Goal: Task Accomplishment & Management: Use online tool/utility

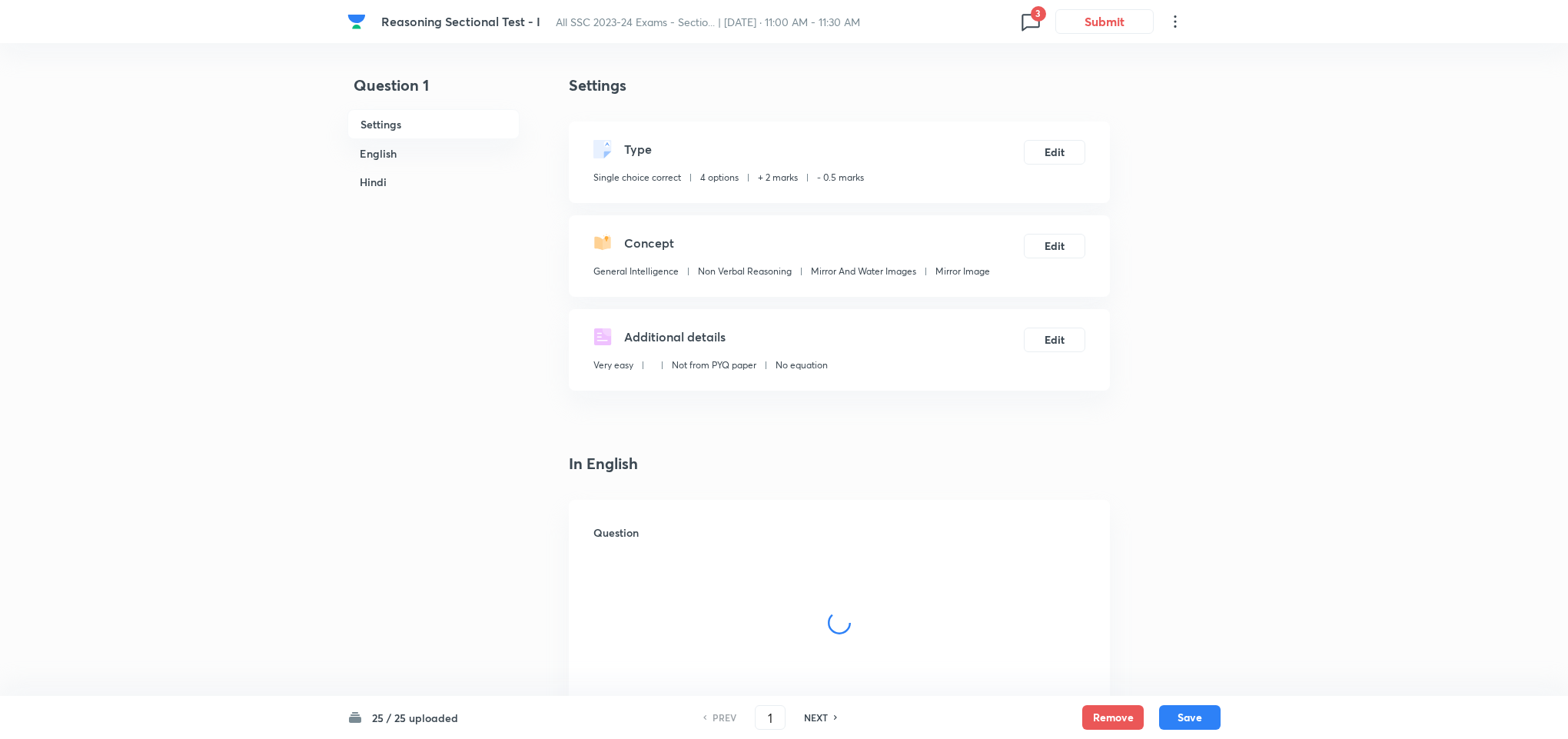
checkbox input "true"
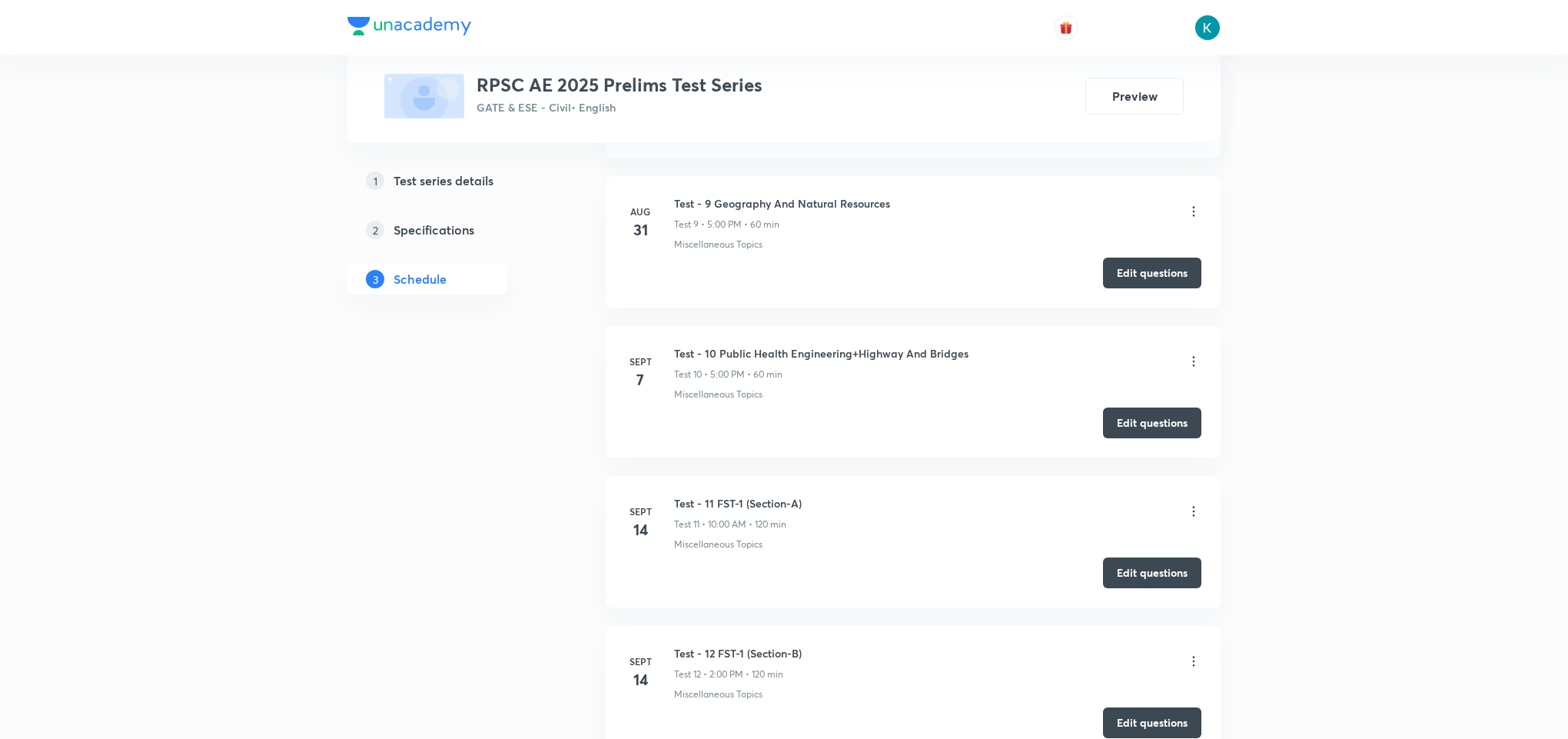
scroll to position [2075, 0]
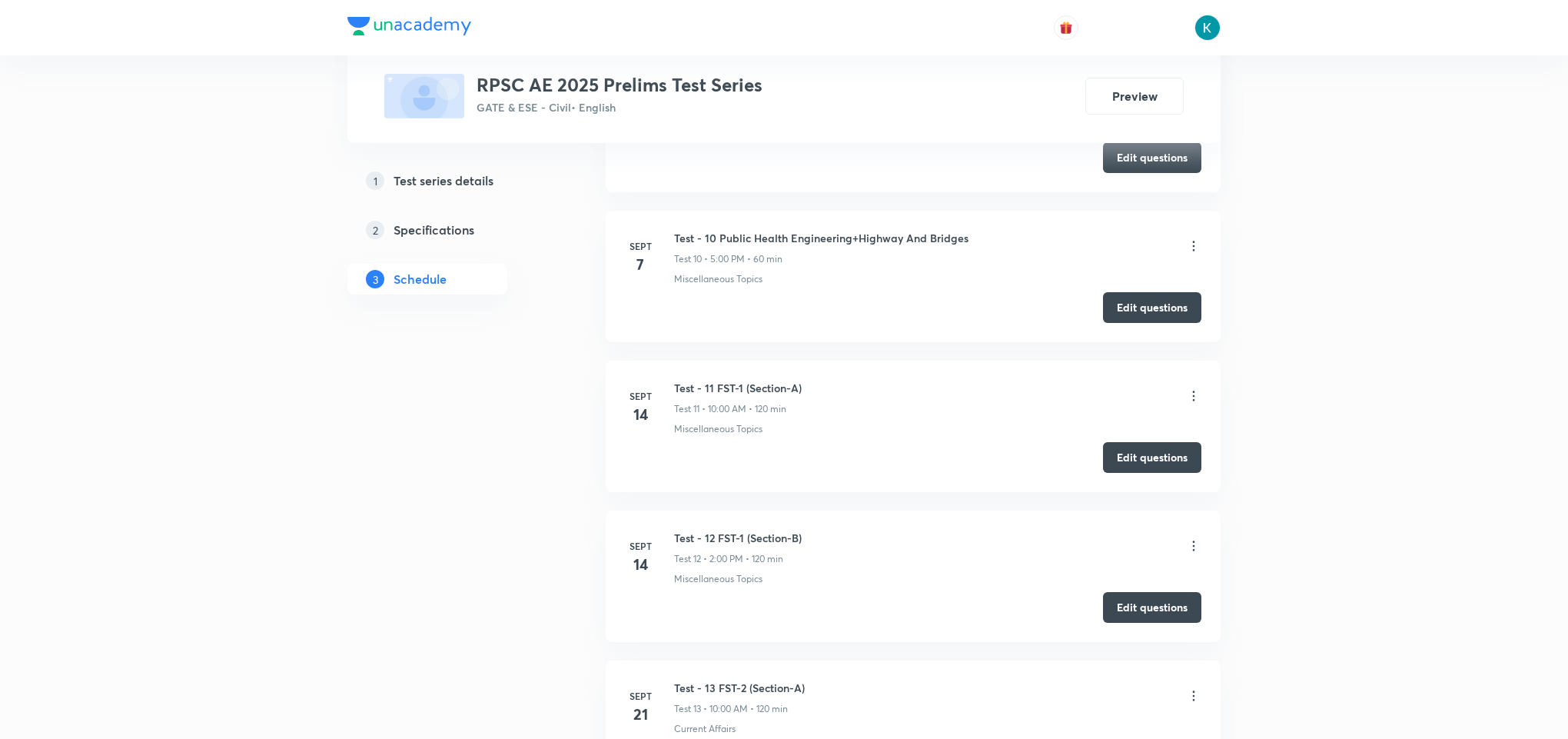
click at [1194, 404] on icon at bounding box center [1194, 395] width 15 height 15
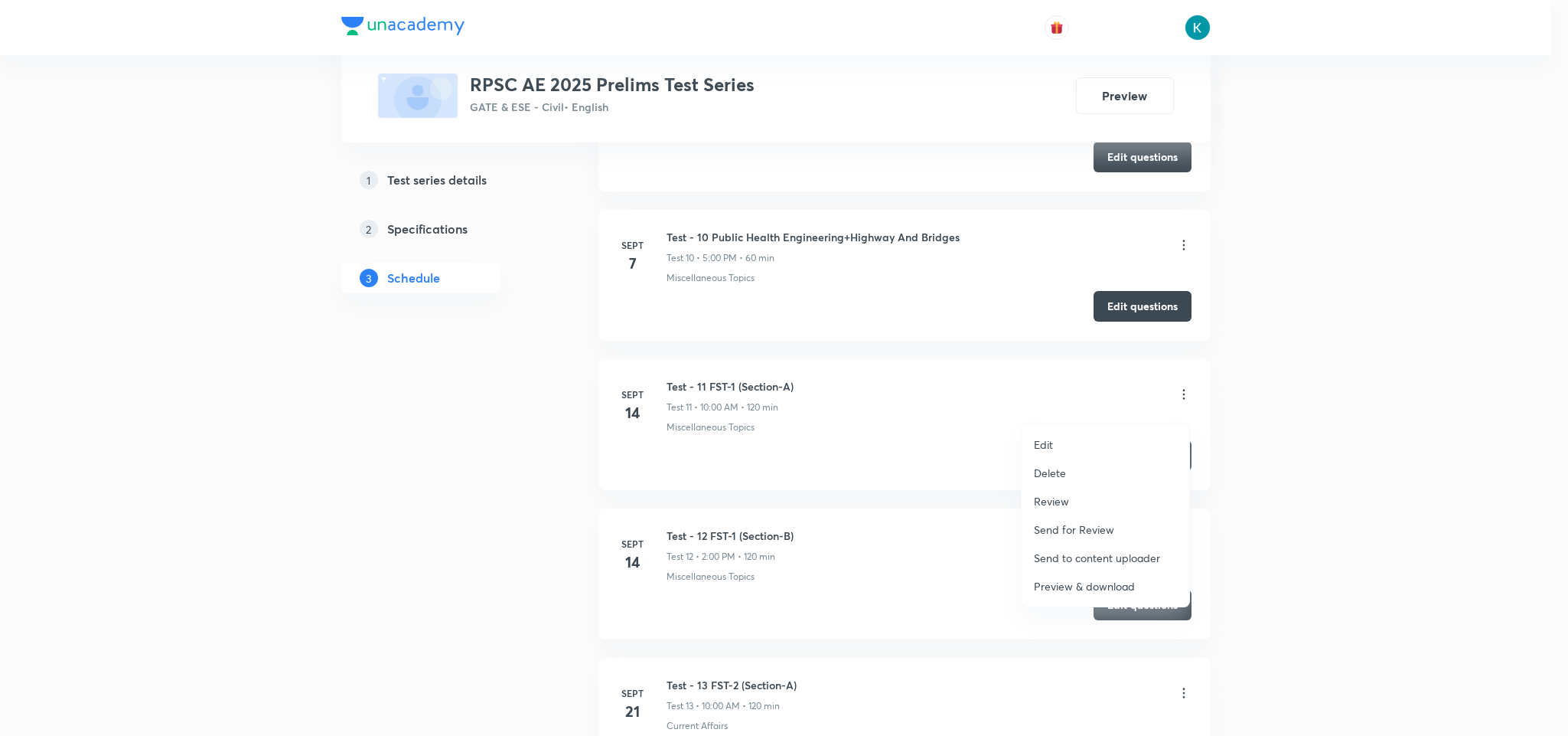
click at [1087, 591] on p "Preview & download" at bounding box center [1085, 586] width 101 height 16
click at [719, 364] on div at bounding box center [784, 368] width 1568 height 736
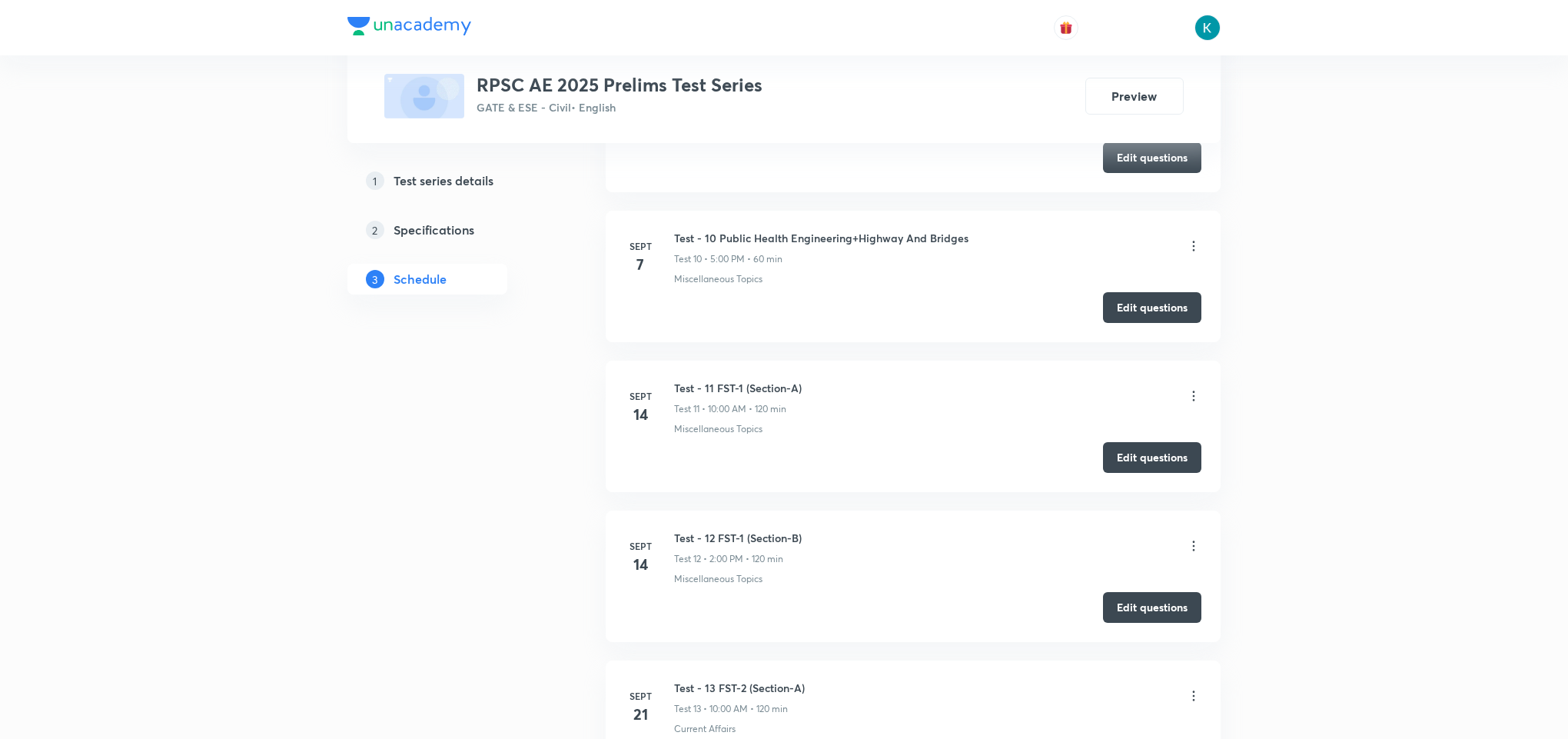
scroll to position [2306, 0]
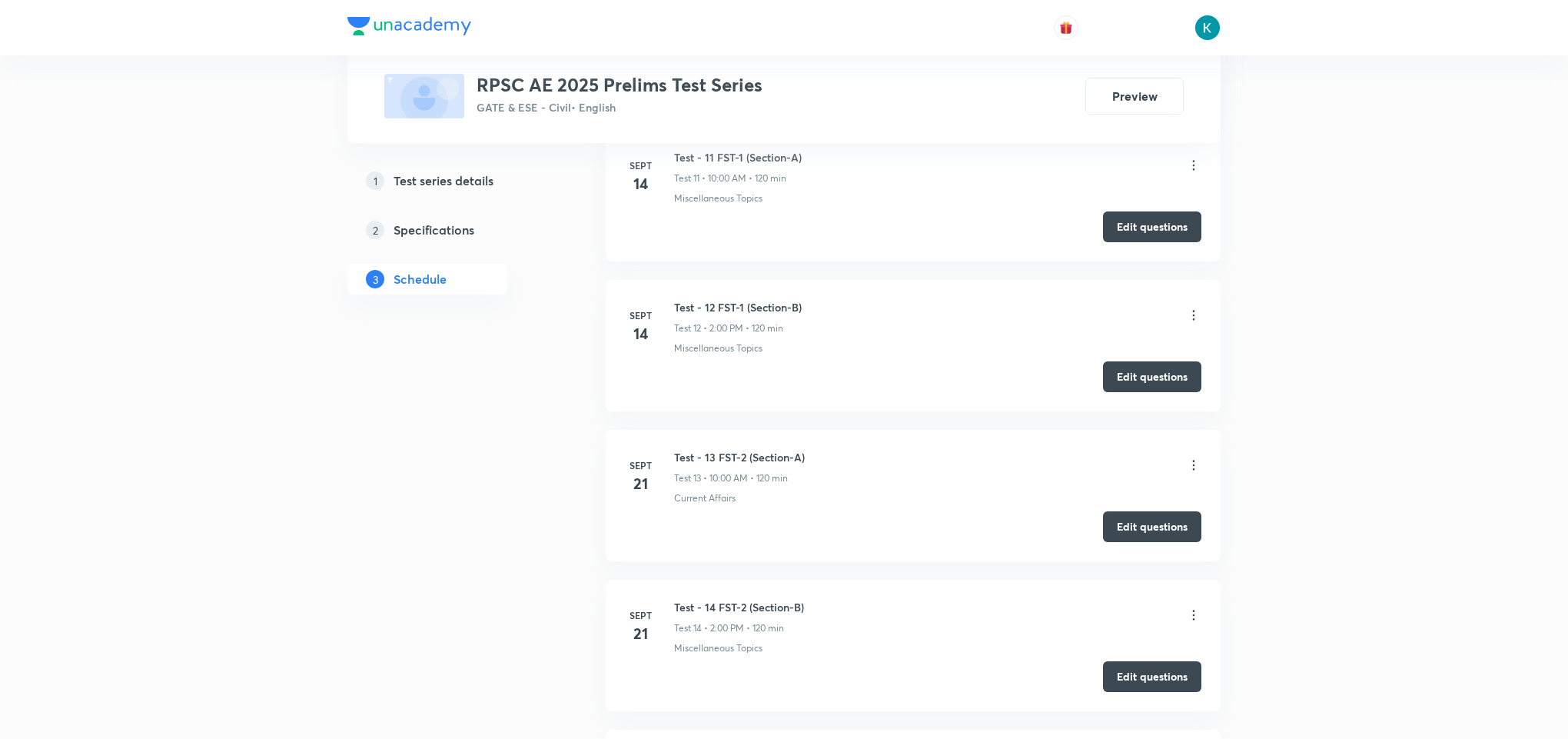
click at [1192, 473] on icon at bounding box center [1194, 465] width 15 height 15
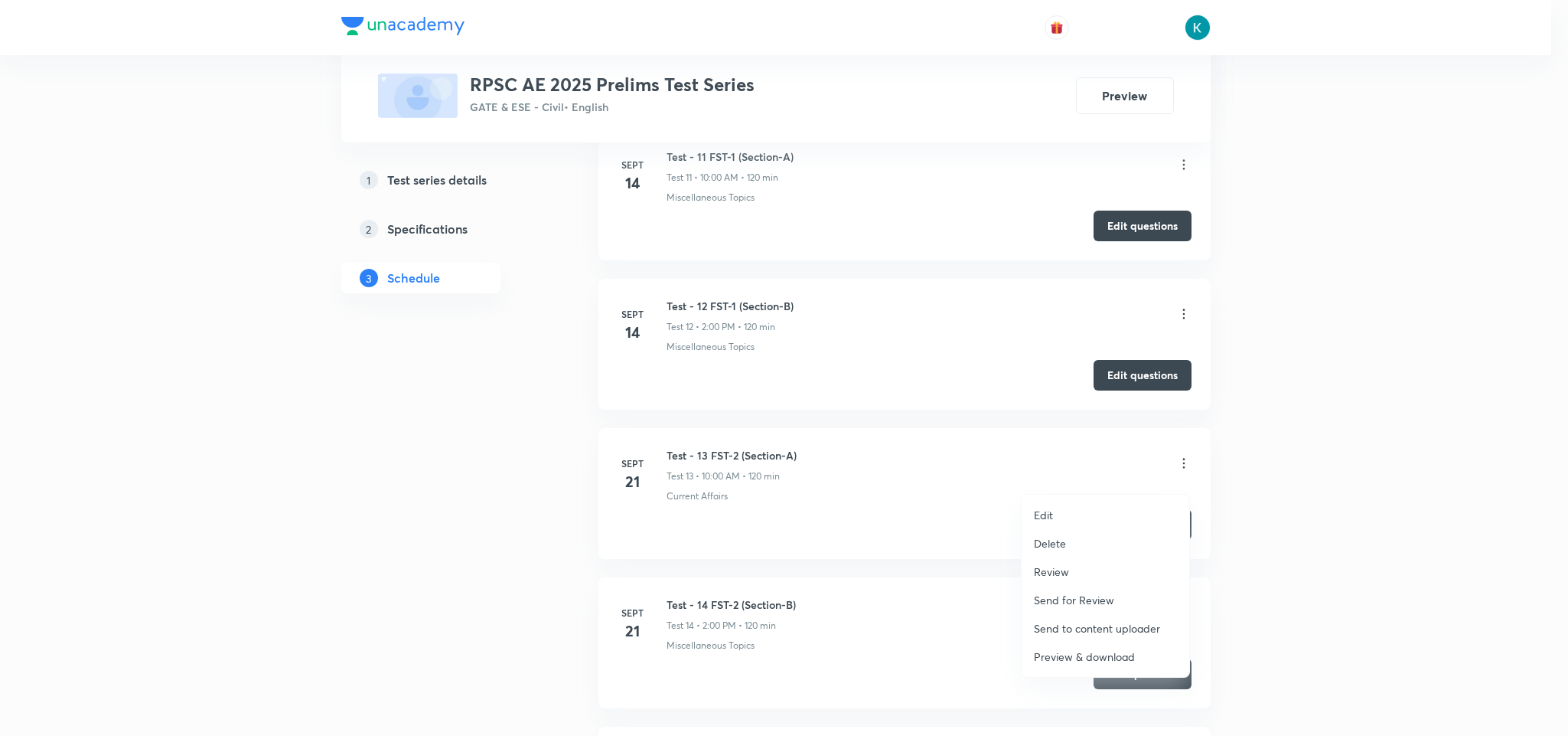
click at [1056, 655] on p "Preview & download" at bounding box center [1085, 656] width 101 height 16
click at [923, 581] on div at bounding box center [784, 368] width 1568 height 736
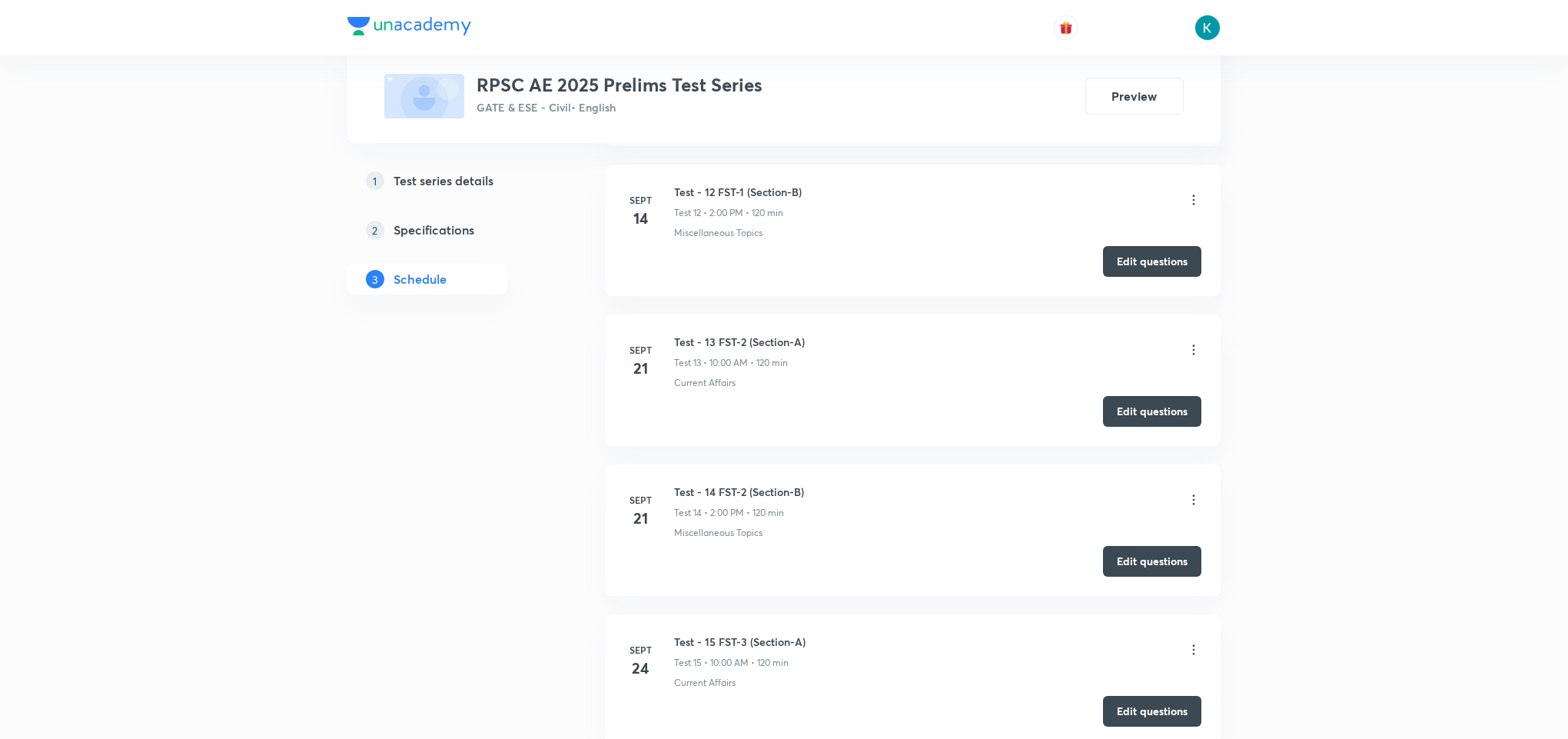
scroll to position [2536, 0]
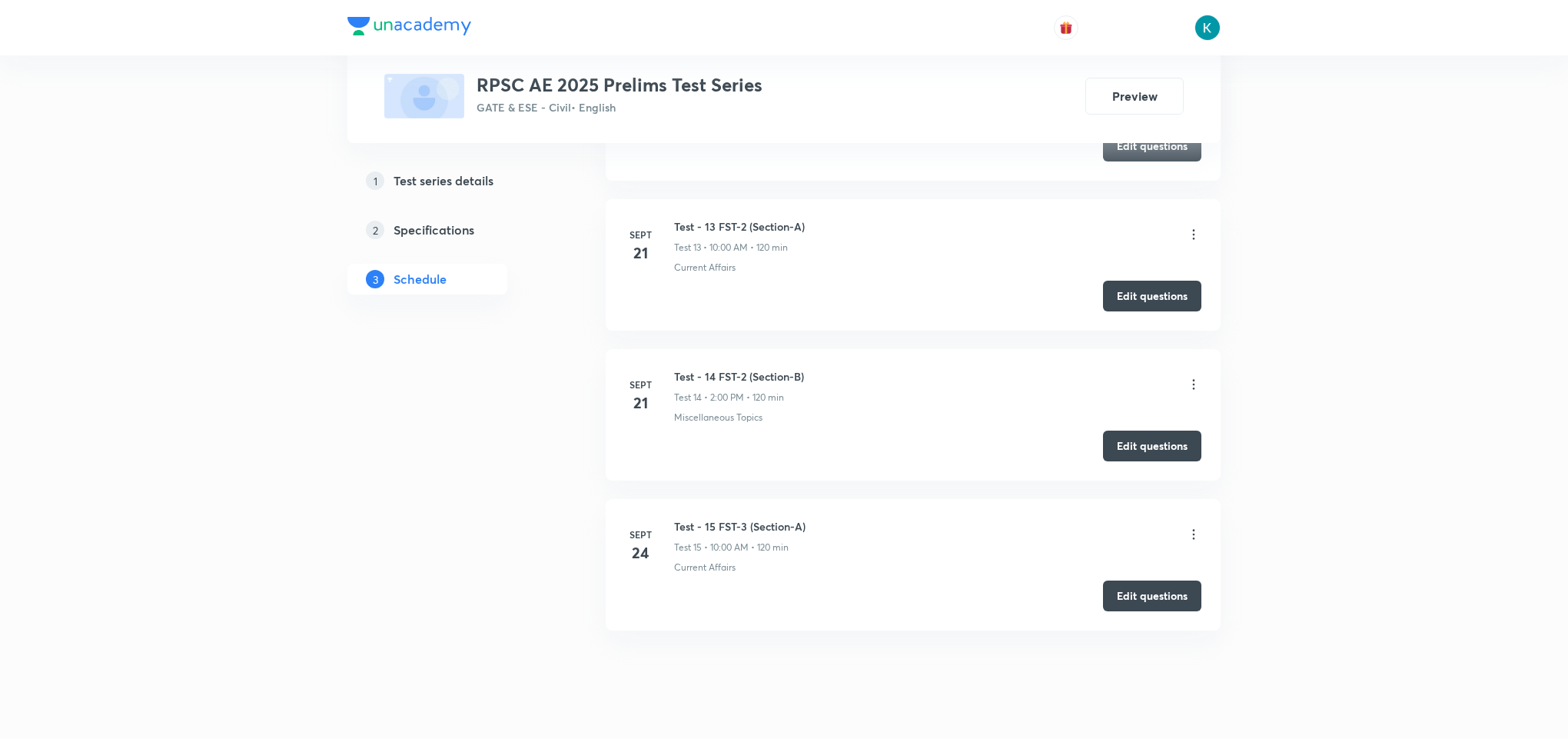
click at [1194, 542] on icon at bounding box center [1194, 534] width 15 height 15
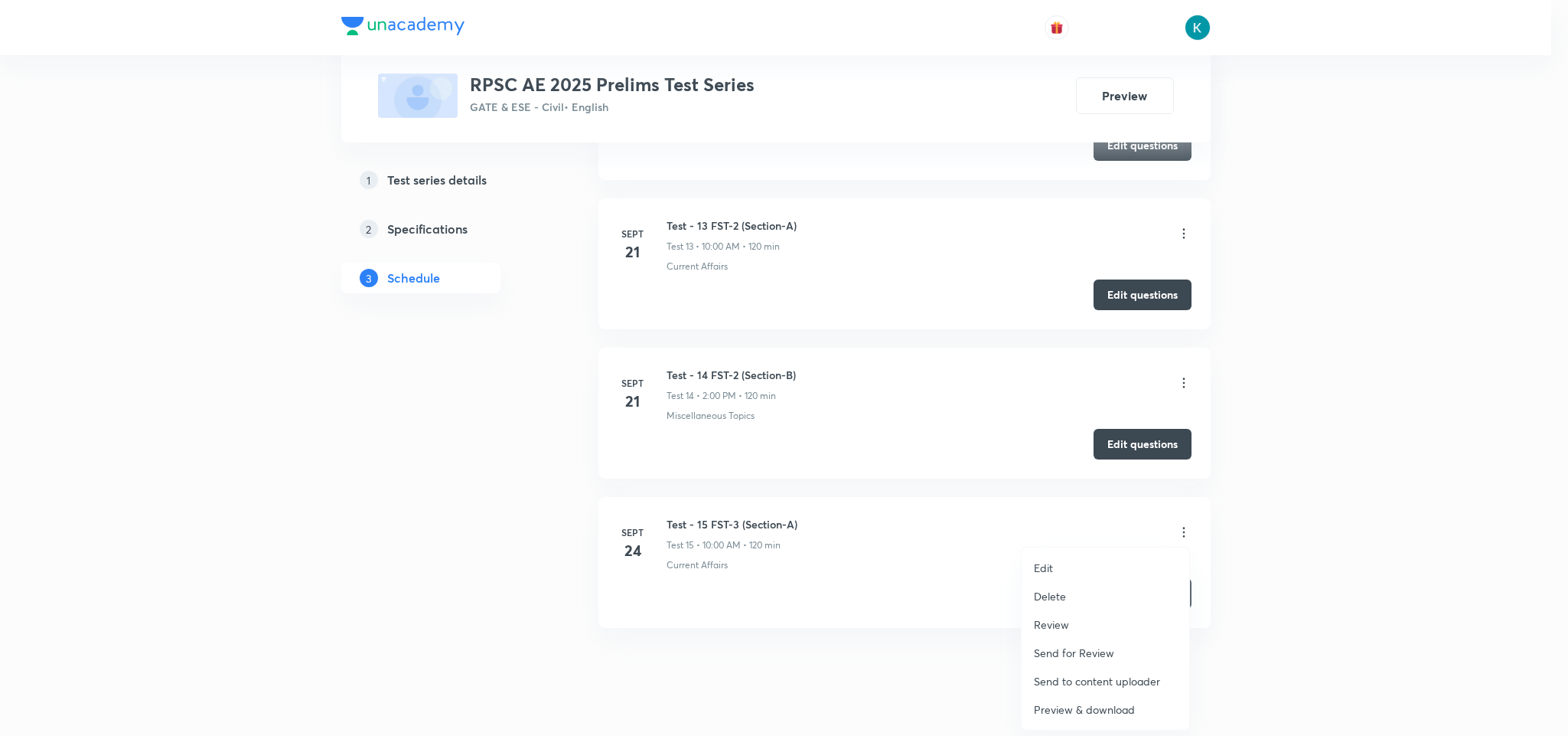
click at [919, 580] on div at bounding box center [784, 368] width 1568 height 736
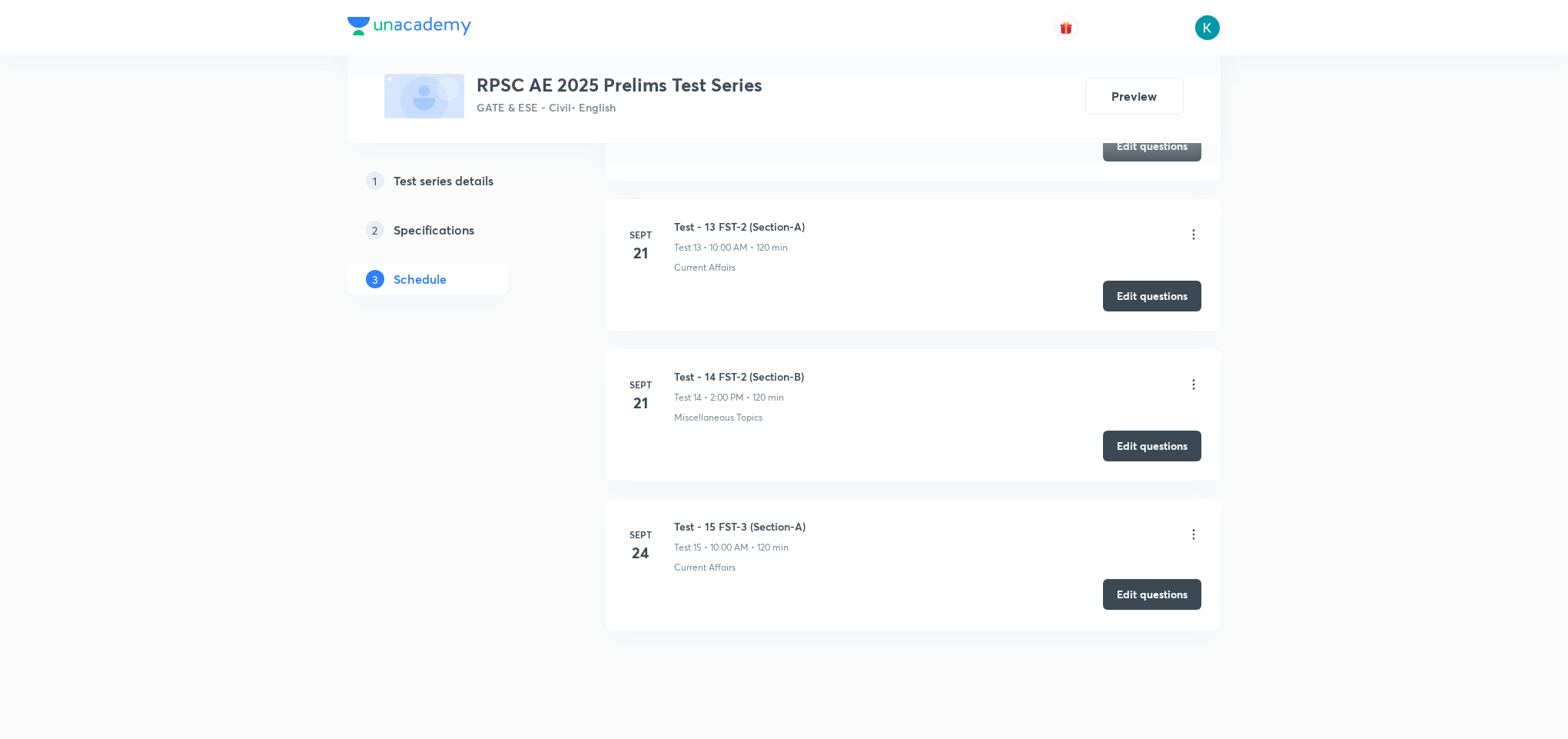
click at [1147, 602] on button "Edit questions" at bounding box center [1152, 594] width 98 height 31
click at [1193, 540] on icon at bounding box center [1194, 535] width 3 height 10
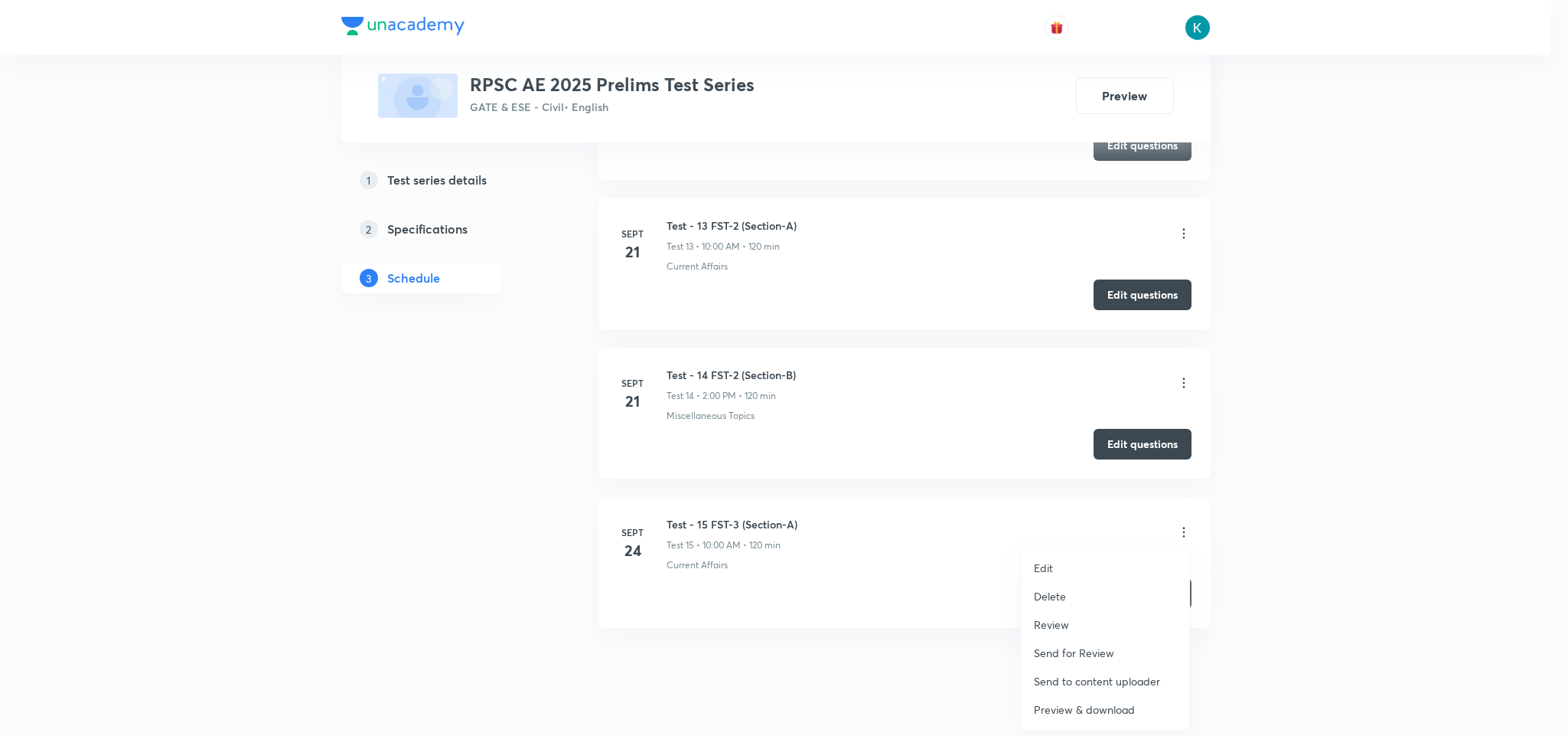
click at [1050, 704] on p "Preview & download" at bounding box center [1085, 709] width 101 height 16
click at [856, 499] on div at bounding box center [784, 368] width 1568 height 736
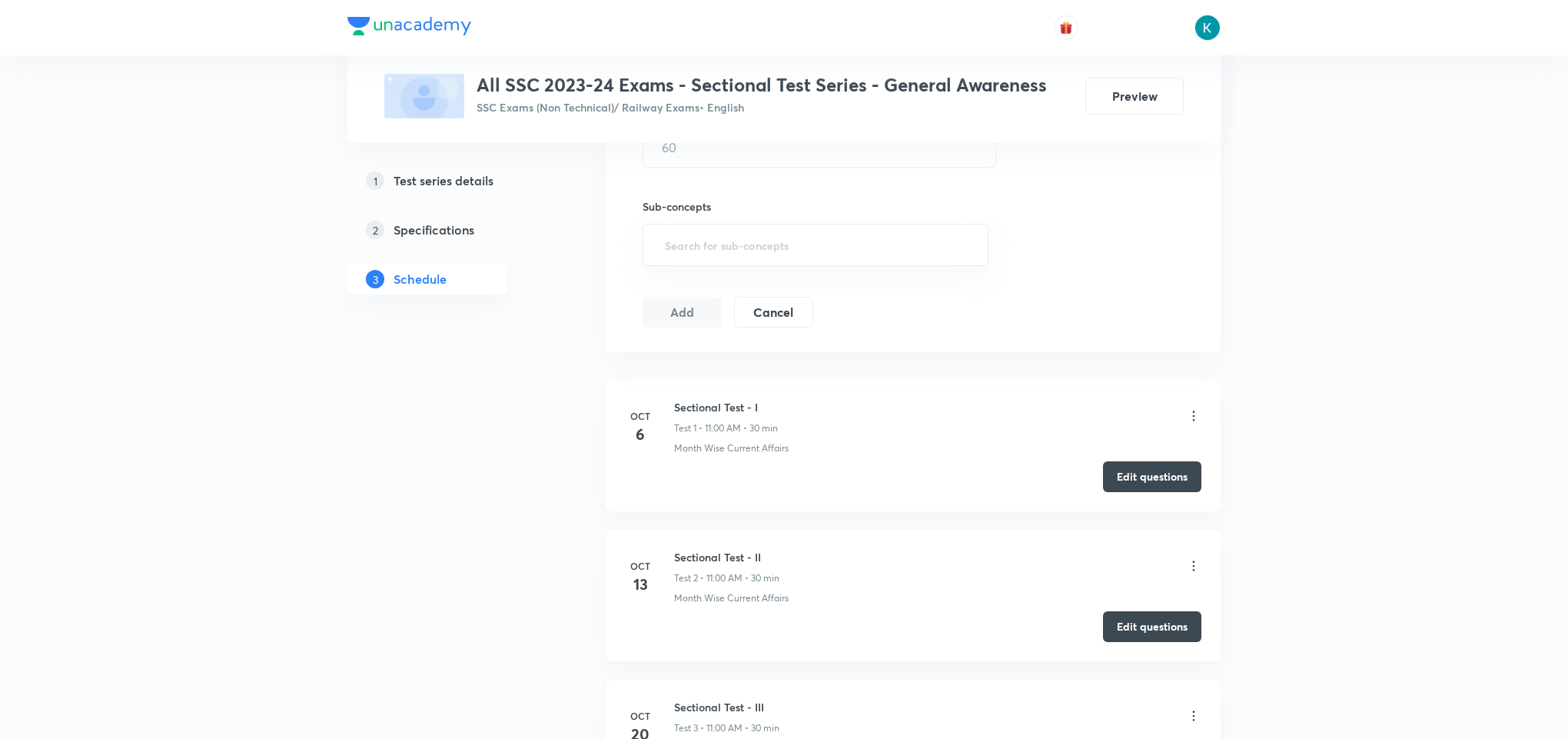
click at [510, 540] on div "1 Test series details 2 Specifications 3 Schedule" at bounding box center [452, 405] width 209 height 1346
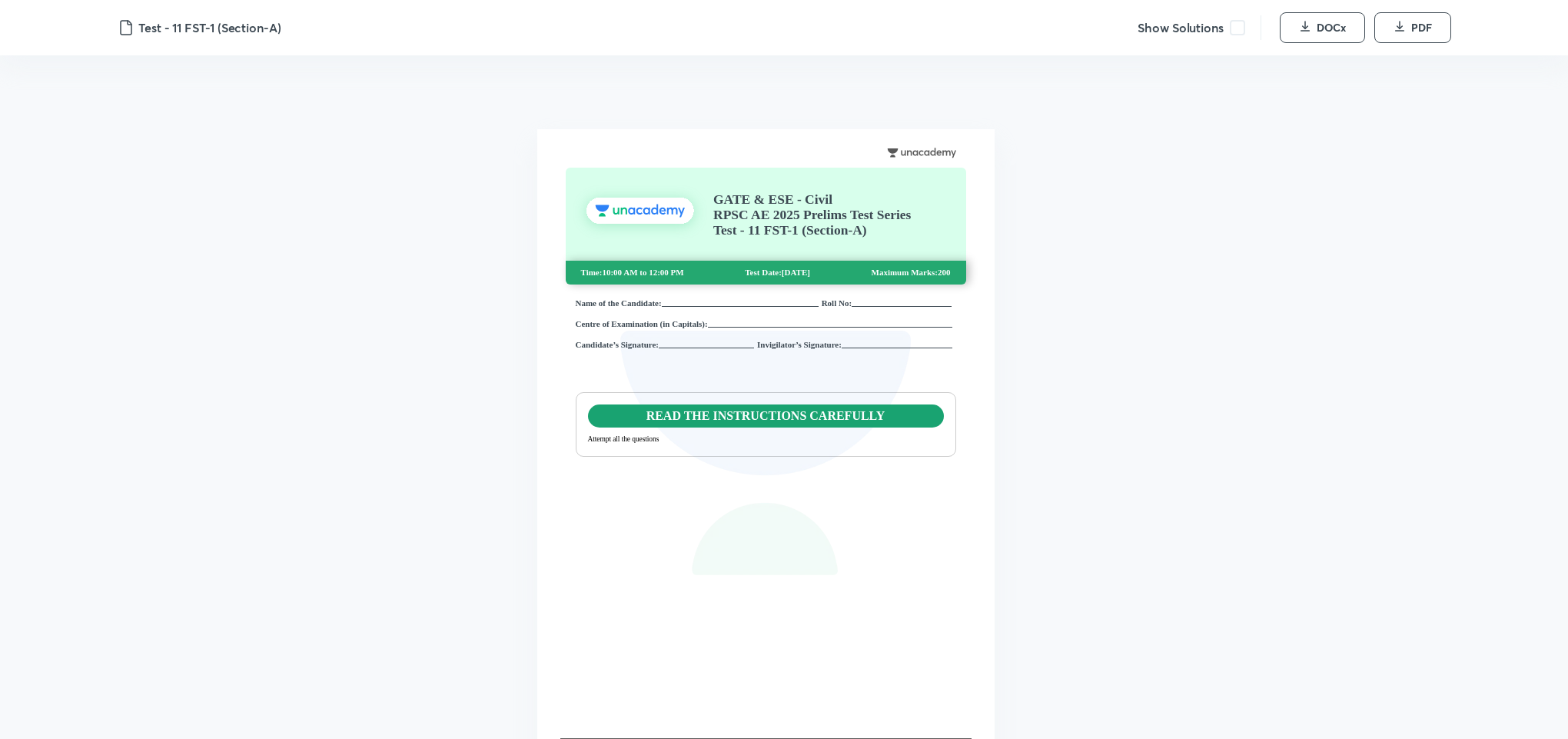
click at [1236, 24] on span at bounding box center [1237, 28] width 15 height 15
click at [1305, 23] on icon "button" at bounding box center [1304, 26] width 13 height 13
click at [1236, 22] on span at bounding box center [1237, 28] width 15 height 15
click at [1307, 30] on icon "button" at bounding box center [1305, 30] width 8 height 0
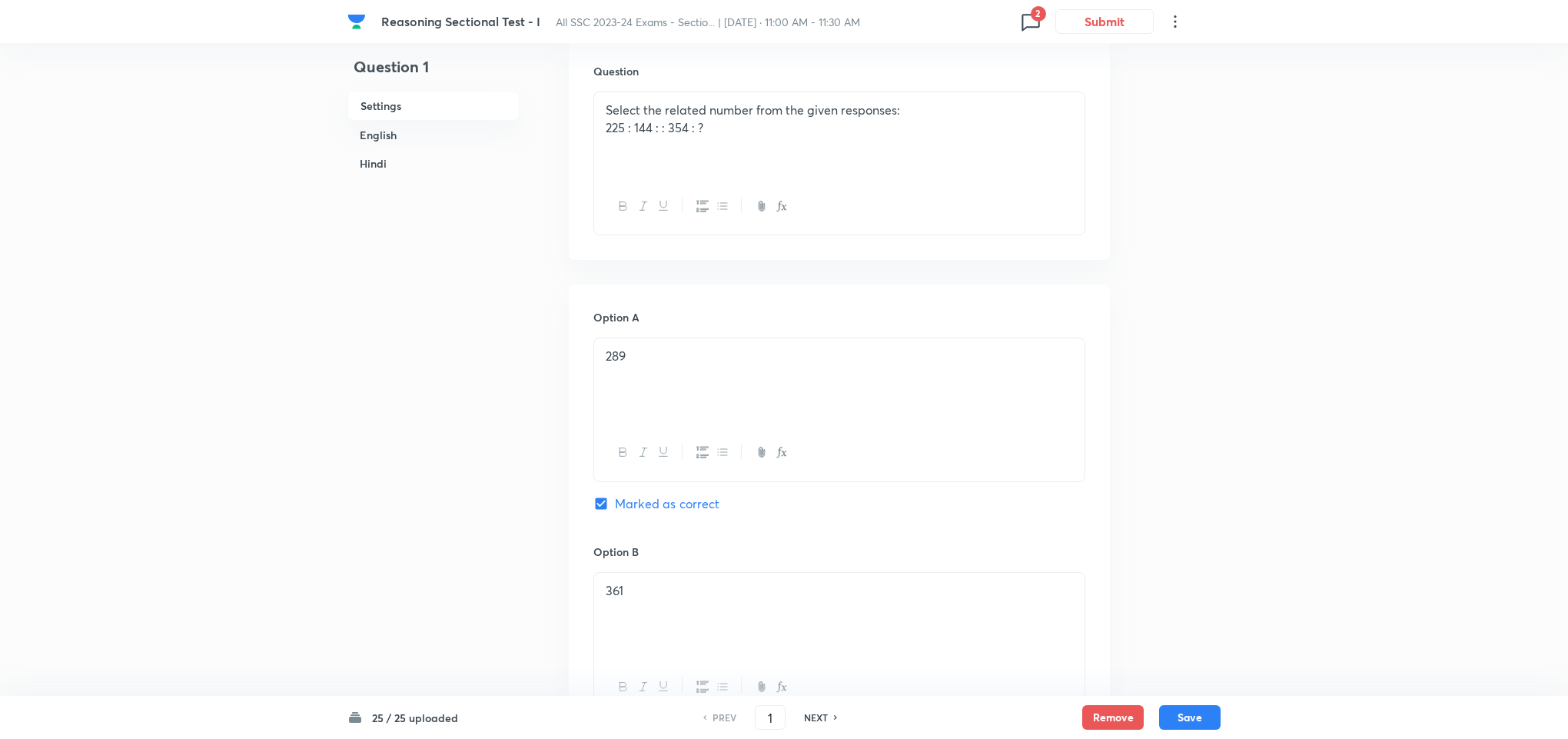
scroll to position [115, 0]
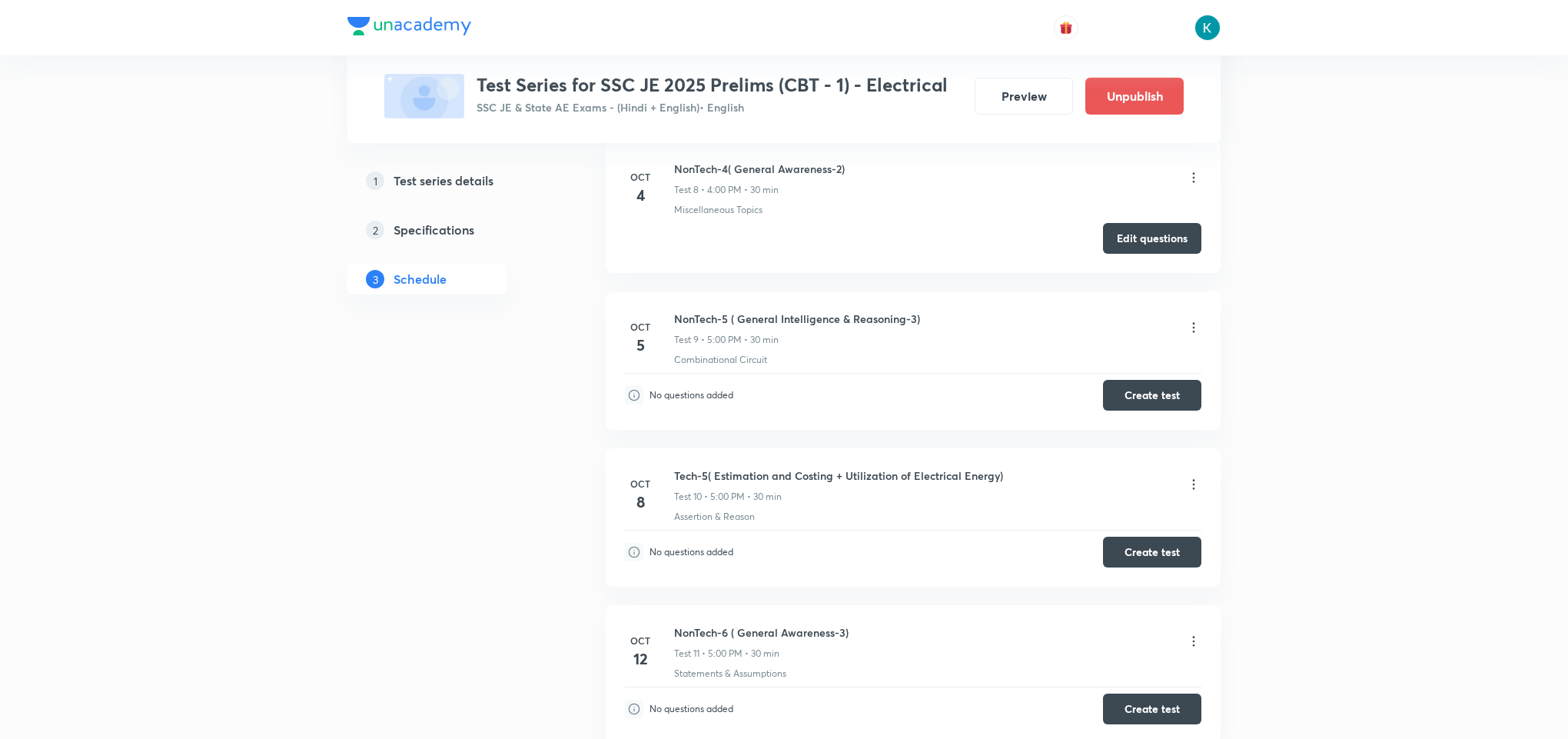
scroll to position [1960, 0]
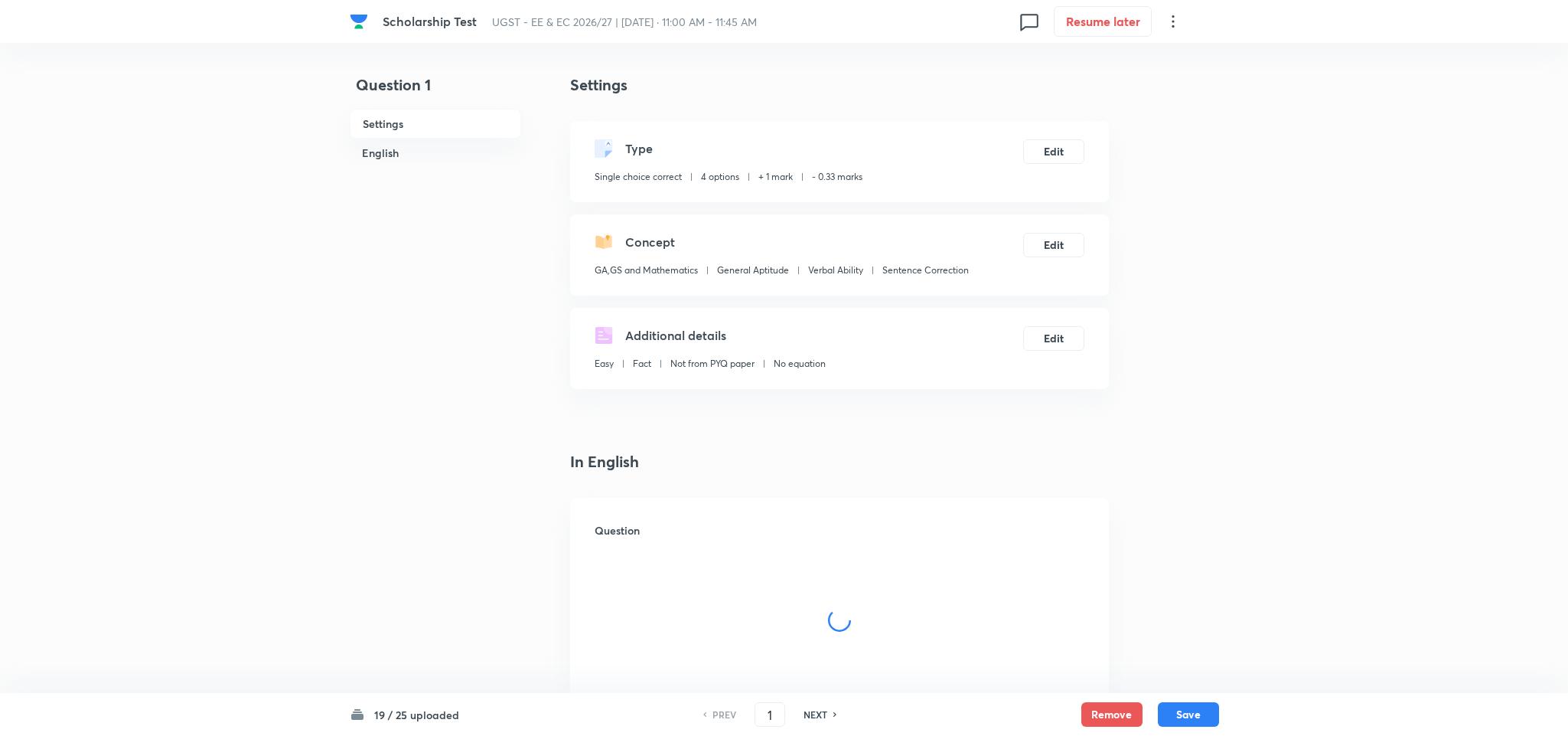
checkbox input "true"
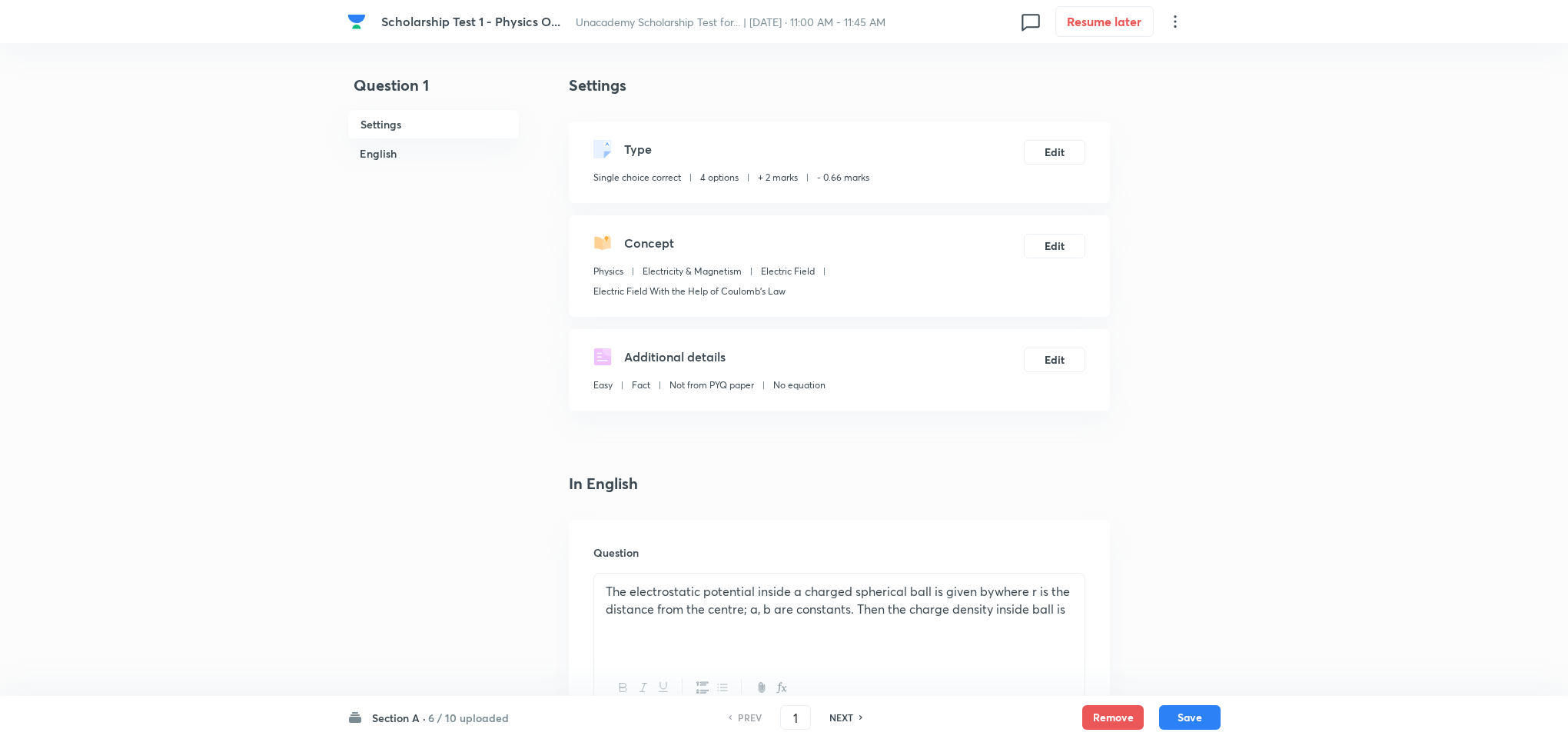
click at [462, 715] on h6 "6 / 10 uploaded" at bounding box center [468, 717] width 81 height 16
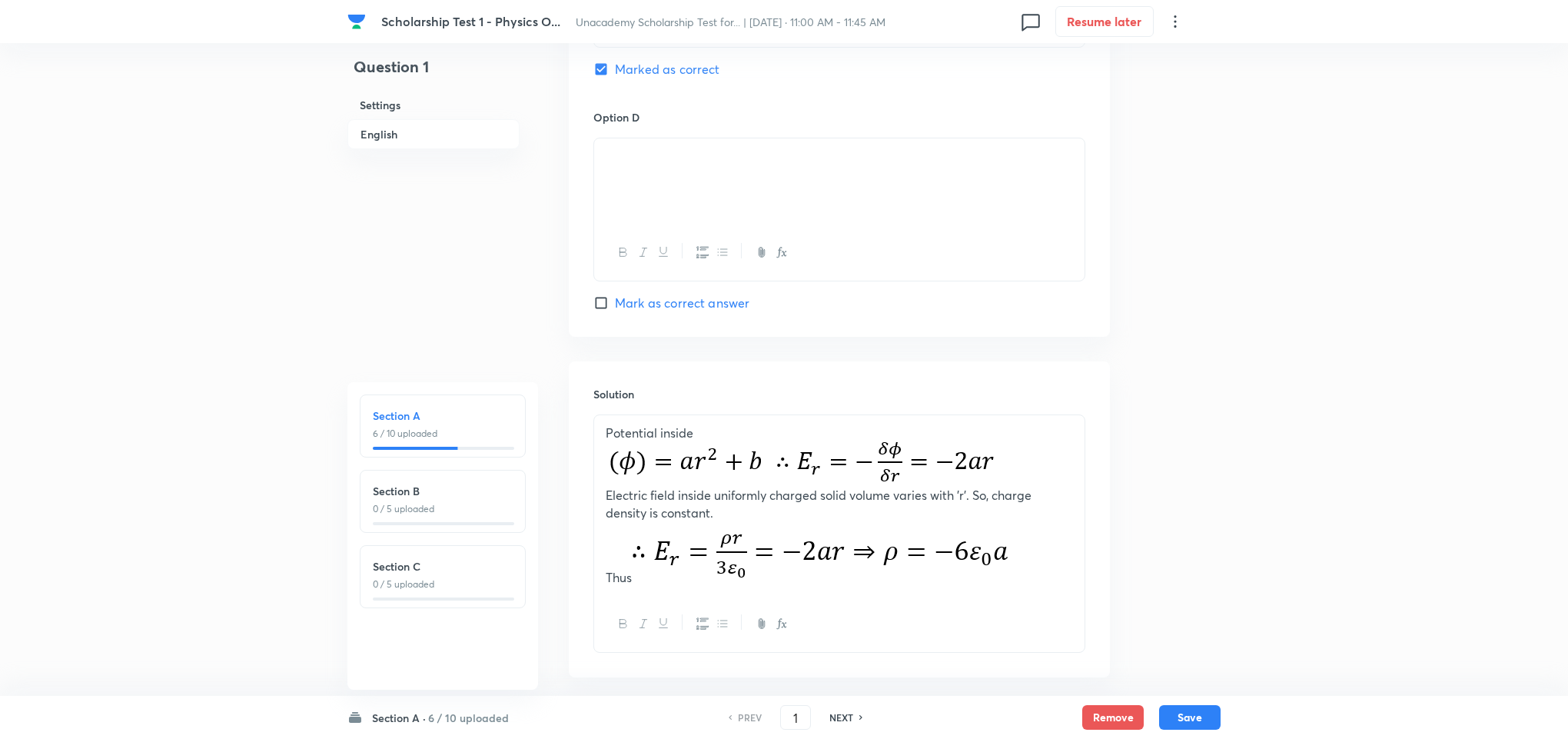
scroll to position [1462, 0]
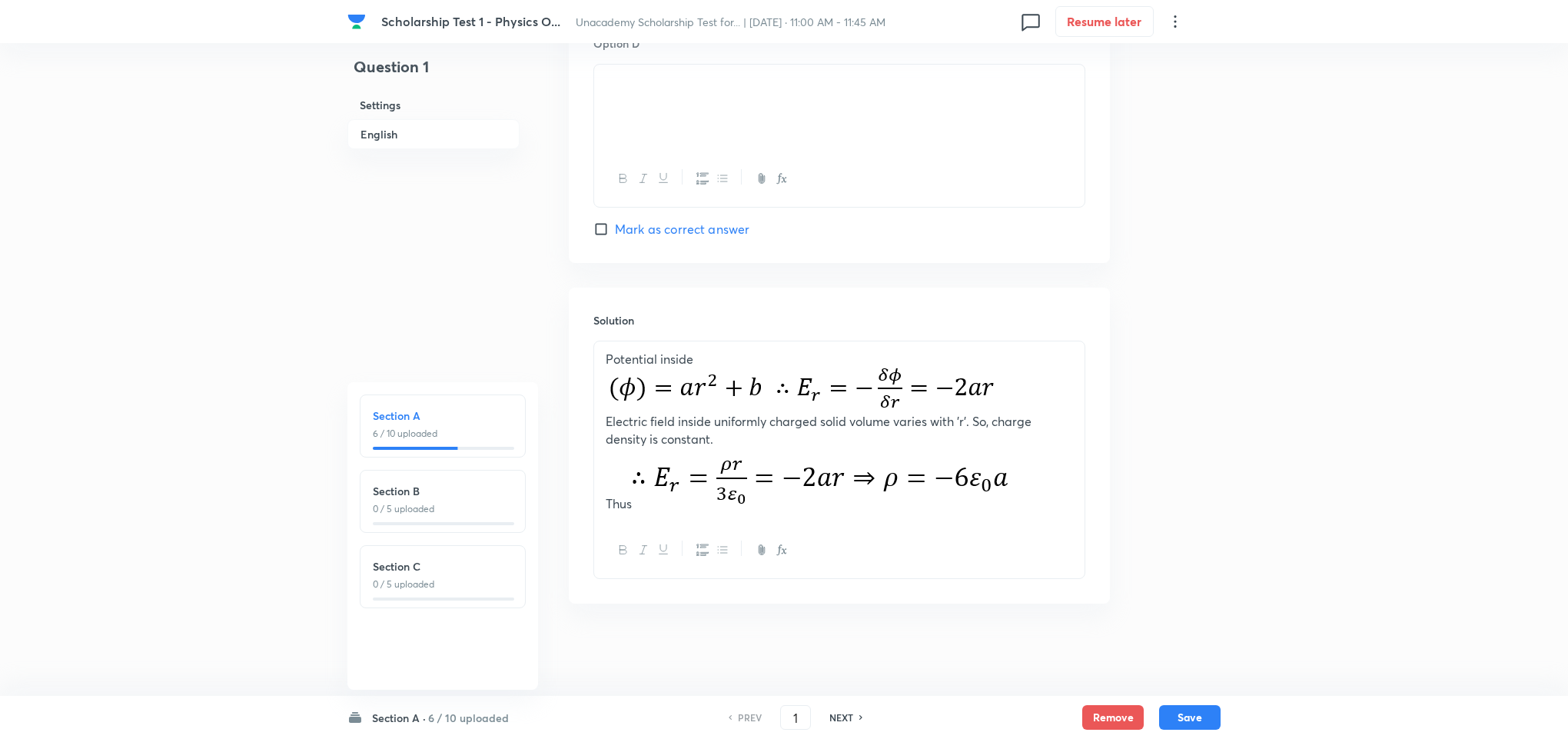
click at [842, 717] on h6 "NEXT" at bounding box center [841, 716] width 24 height 14
type input "2"
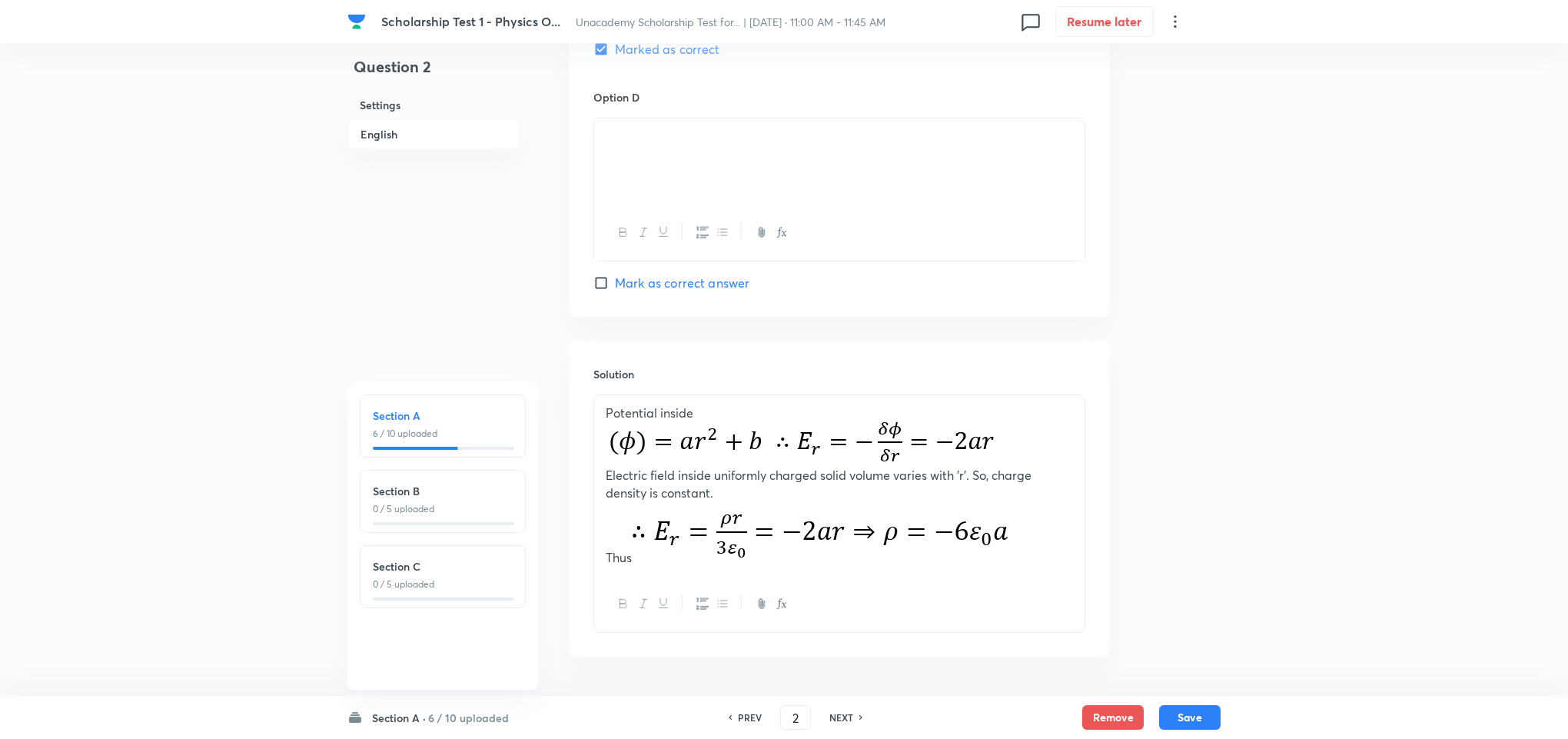
checkbox input "true"
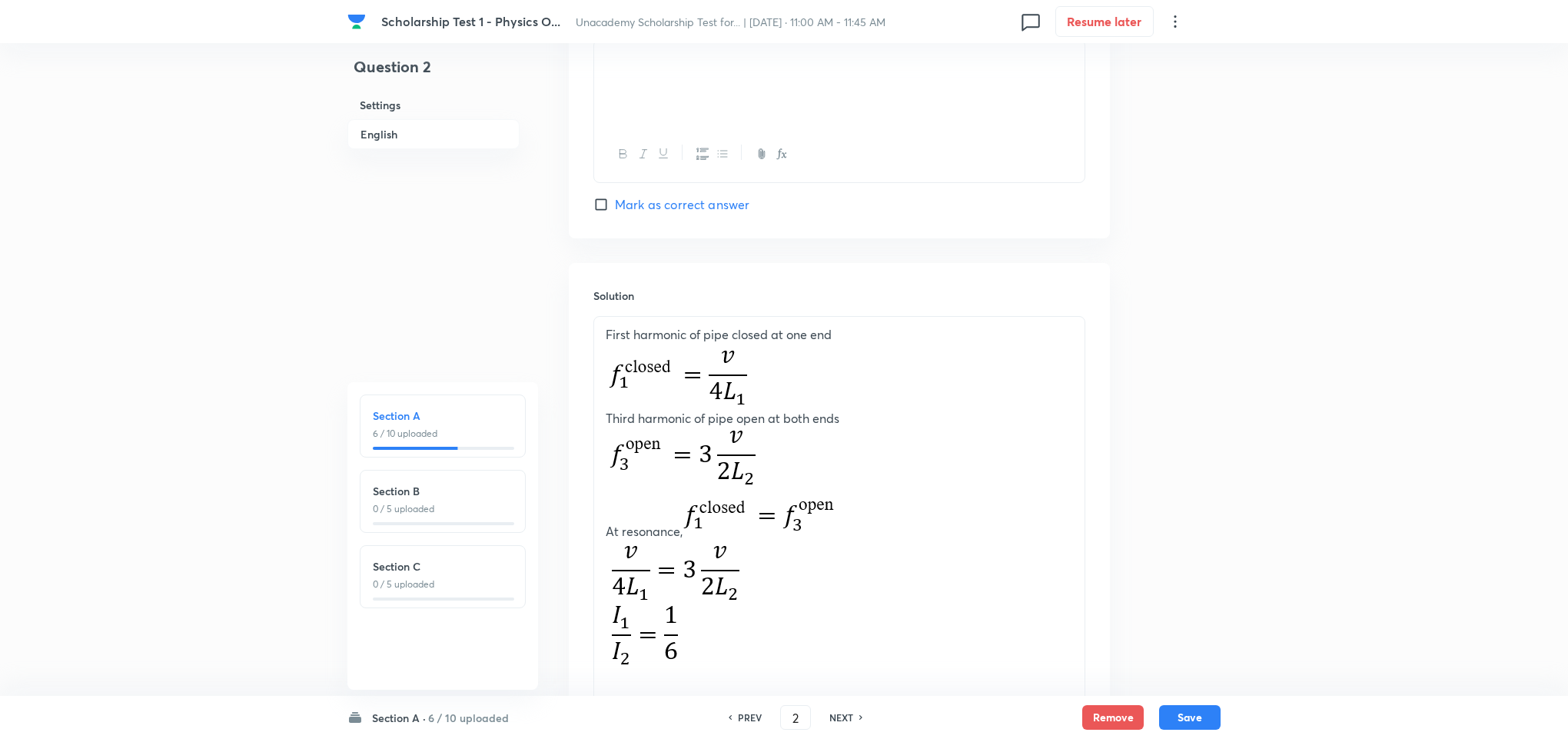
scroll to position [1626, 0]
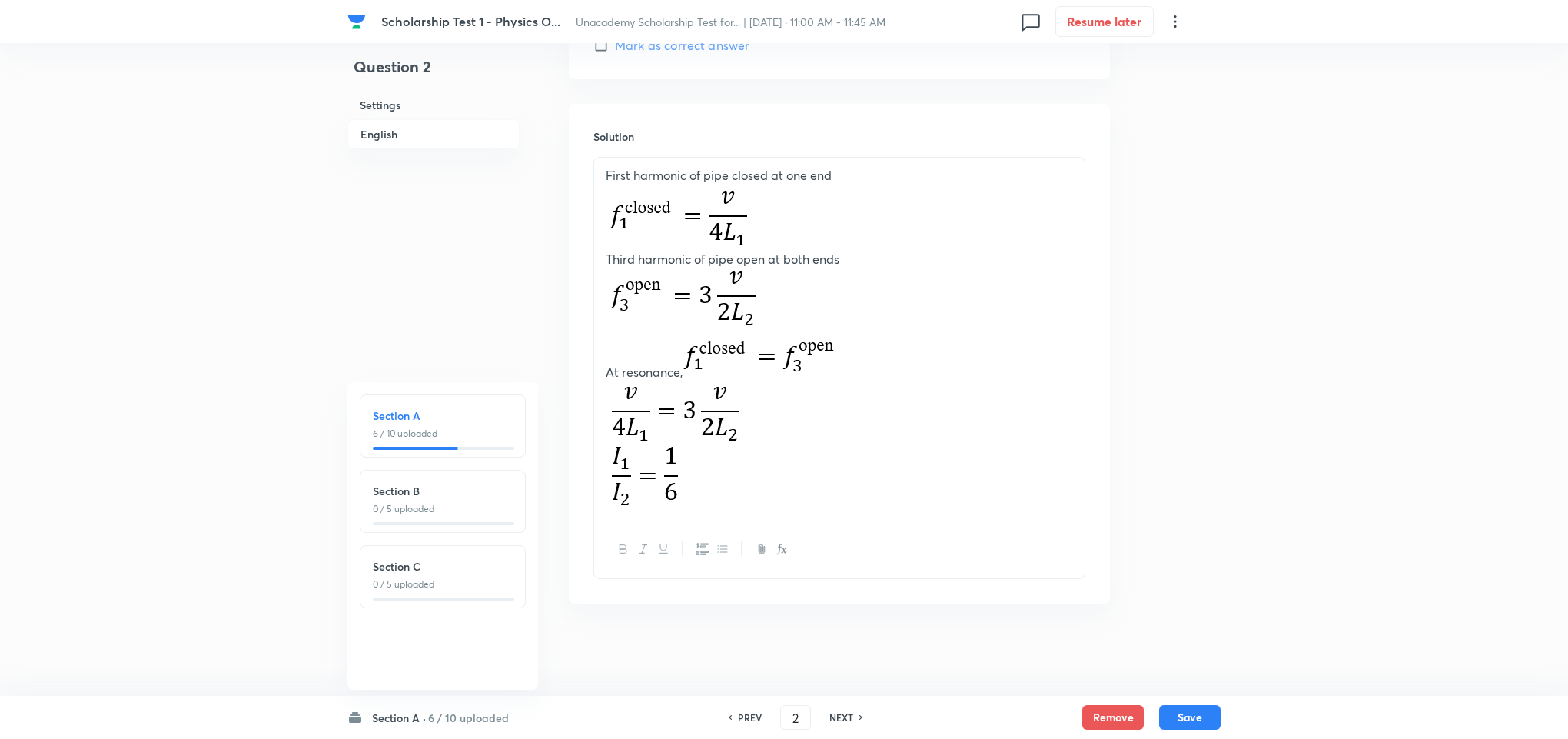
click at [842, 716] on h6 "NEXT" at bounding box center [841, 716] width 24 height 14
type input "3"
checkbox input "false"
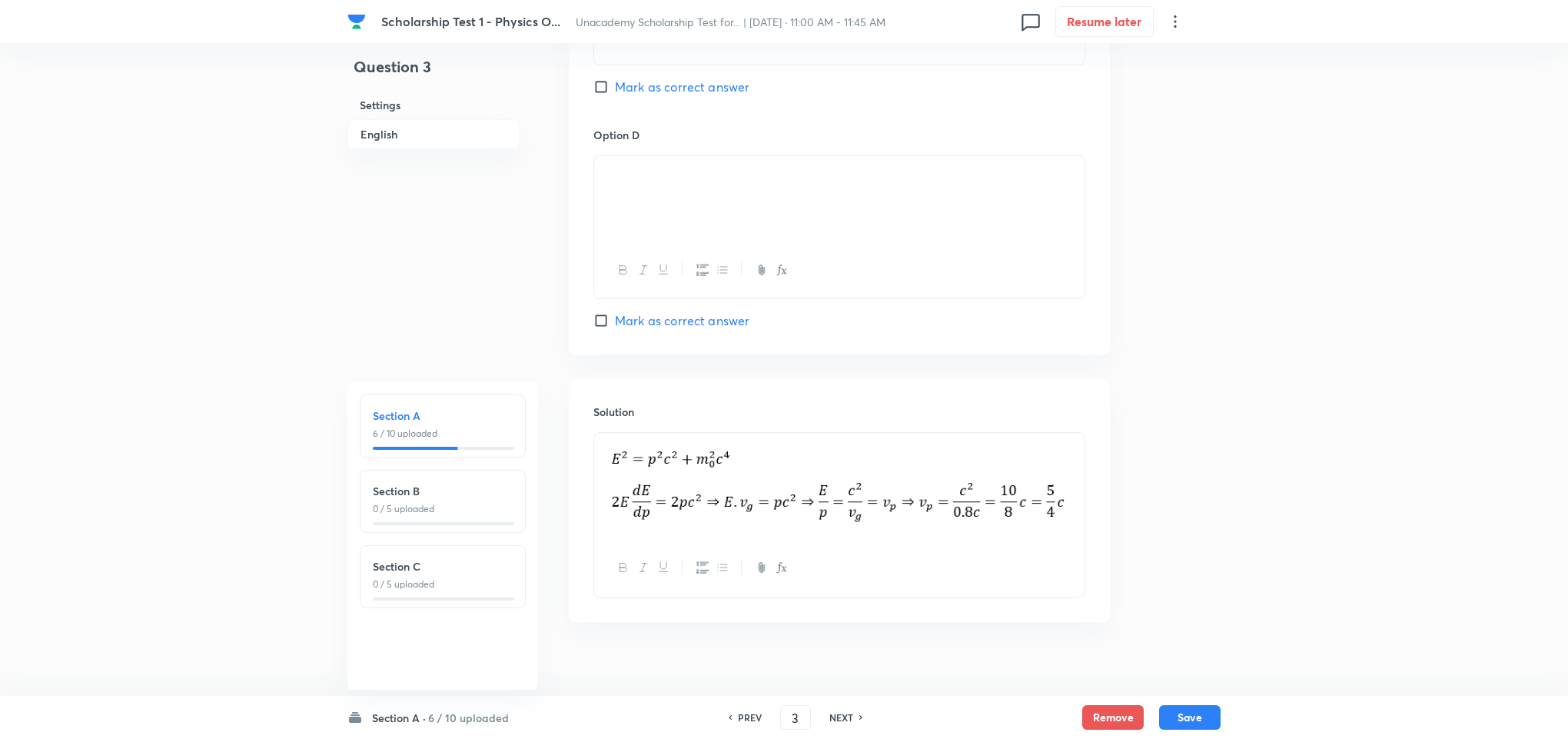
checkbox input "true"
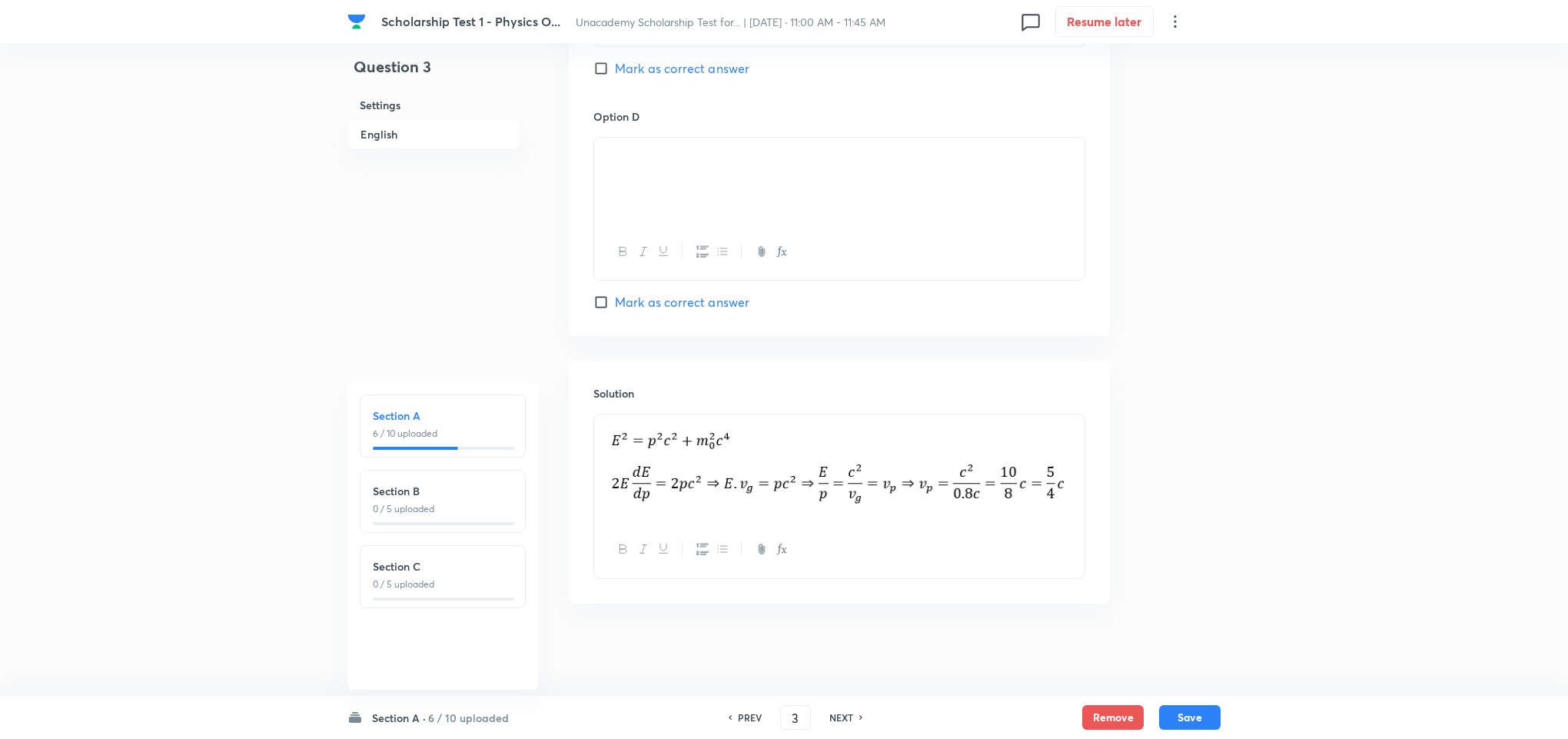
click at [842, 716] on h6 "NEXT" at bounding box center [841, 716] width 24 height 14
type input "4"
checkbox input "false"
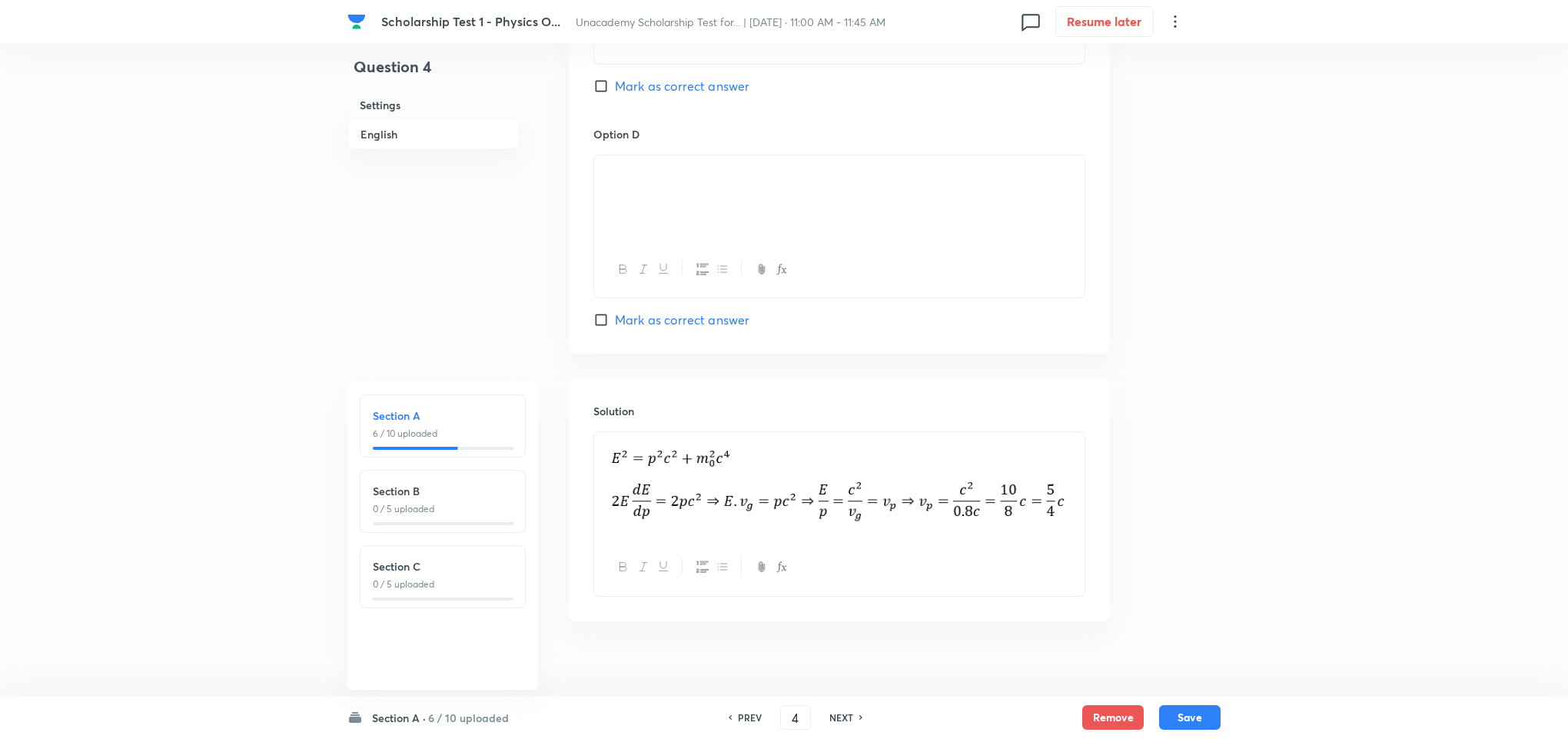
checkbox input "true"
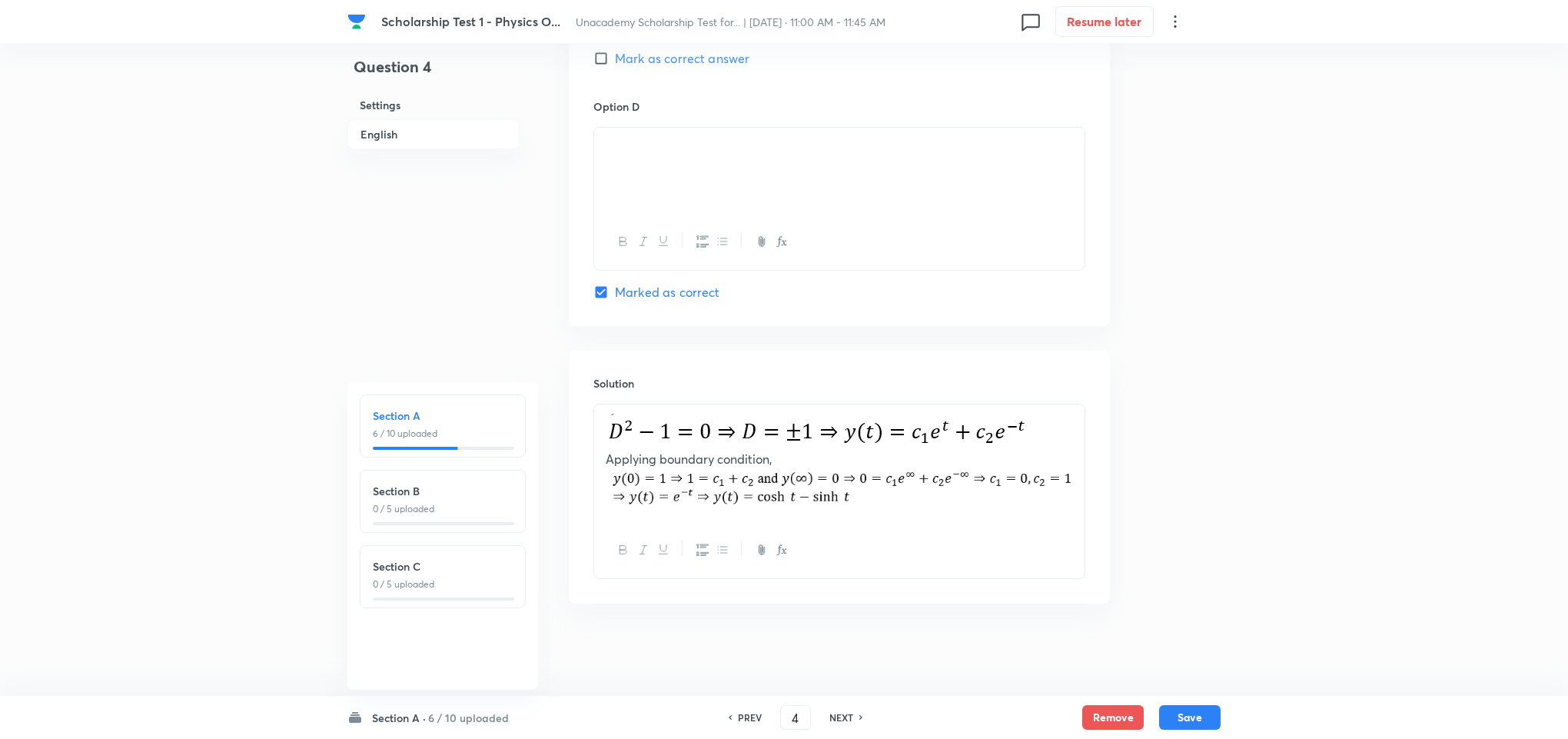
click at [842, 716] on h6 "NEXT" at bounding box center [841, 716] width 24 height 14
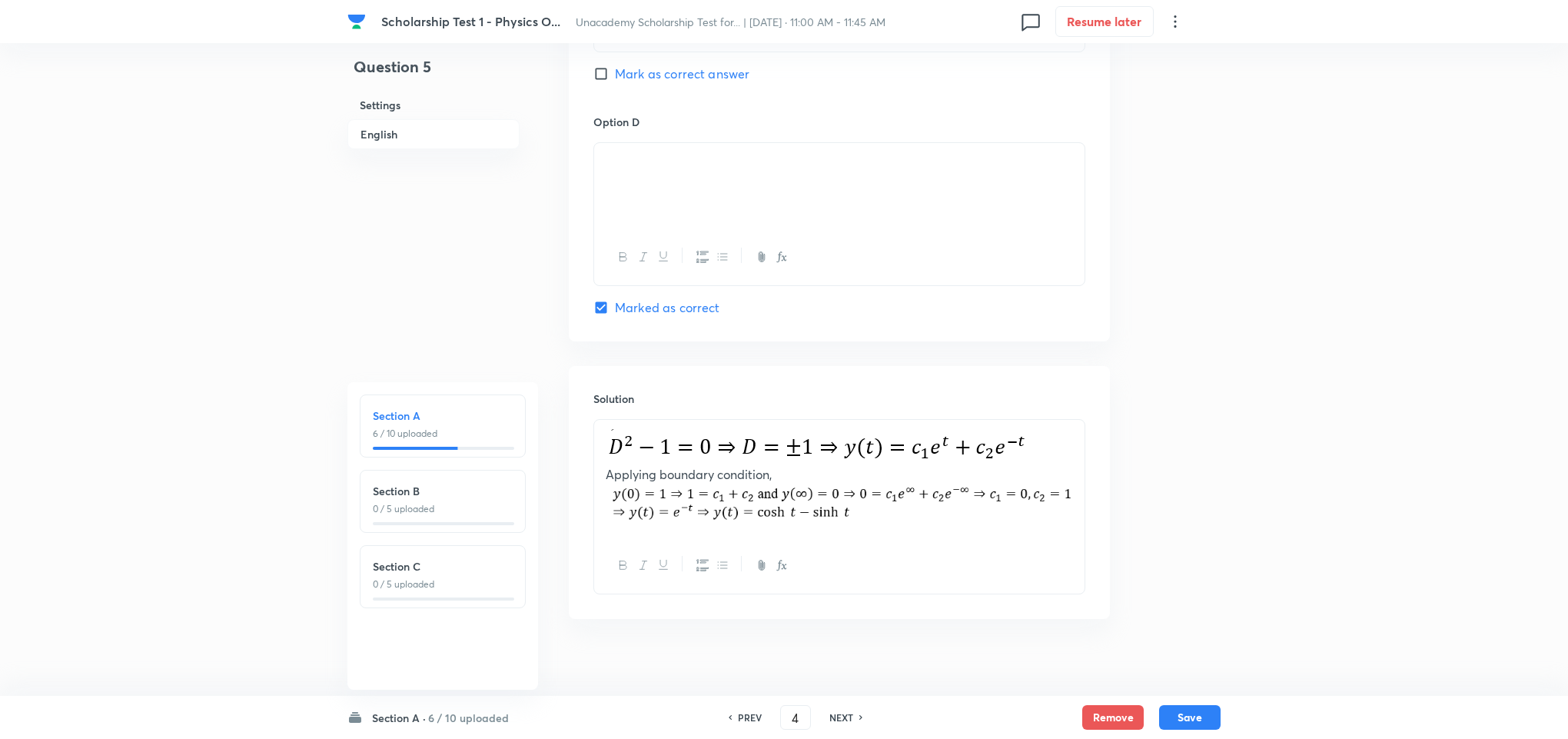
type input "5"
checkbox input "false"
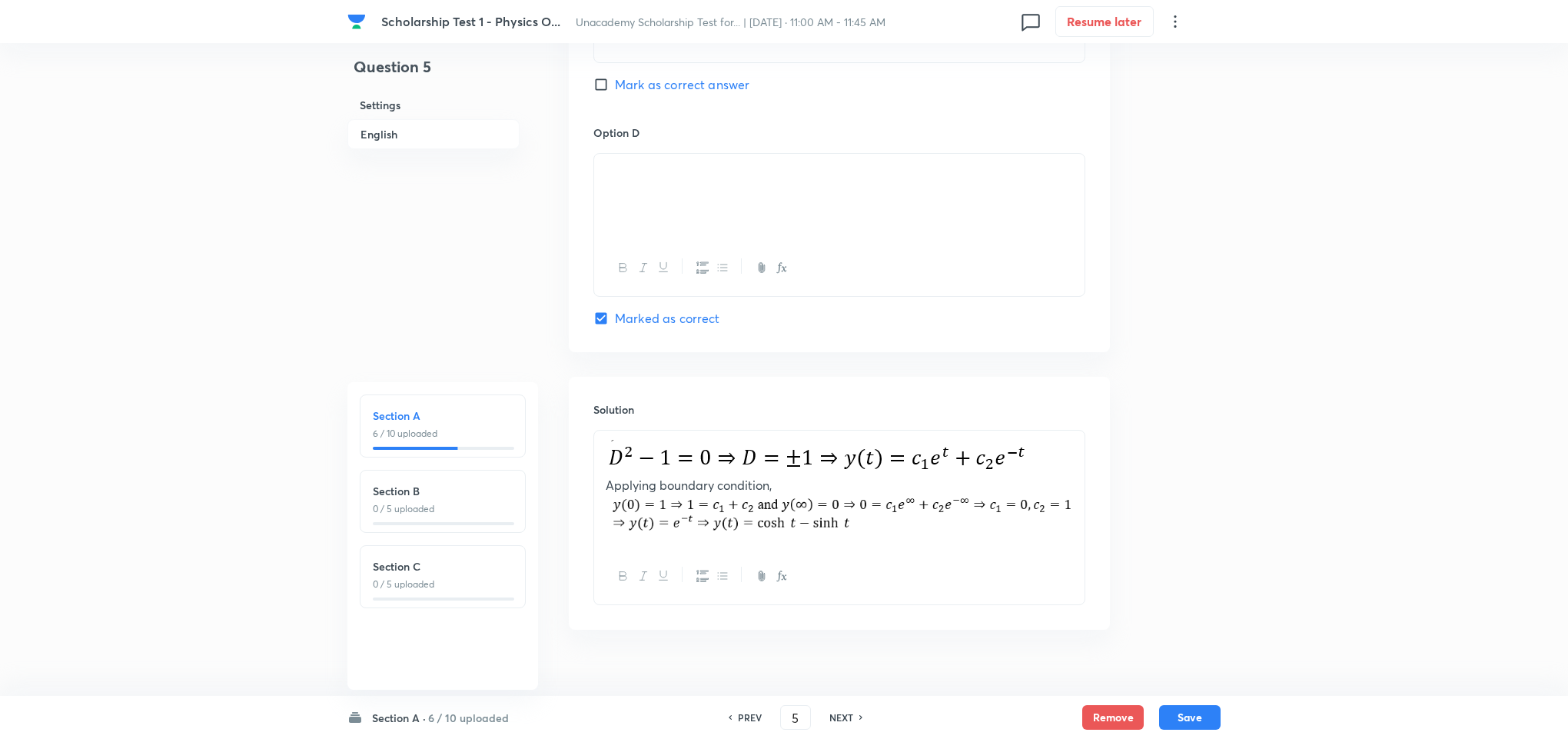
checkbox input "true"
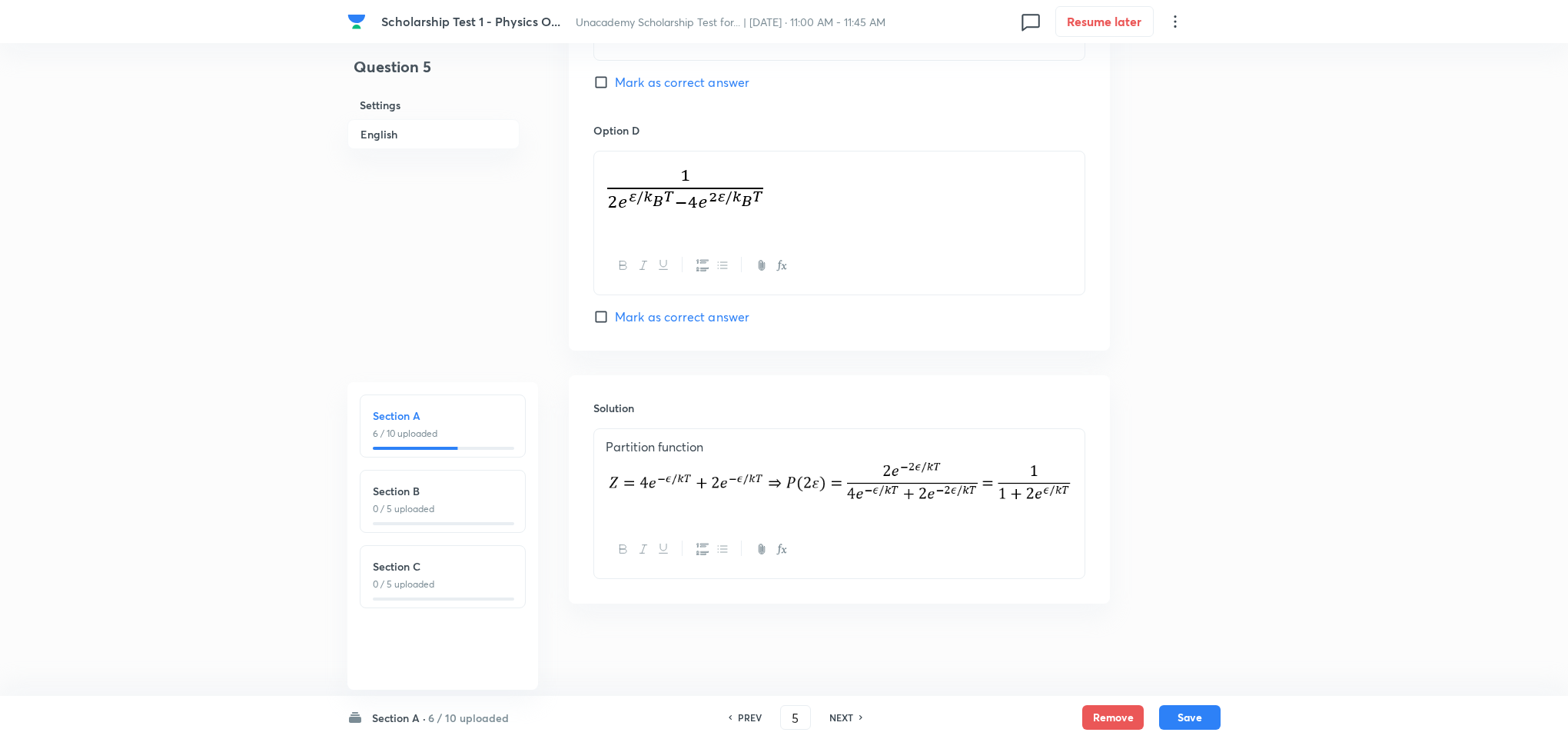
click at [842, 716] on h6 "NEXT" at bounding box center [841, 716] width 24 height 14
type input "6"
checkbox input "false"
checkbox input "true"
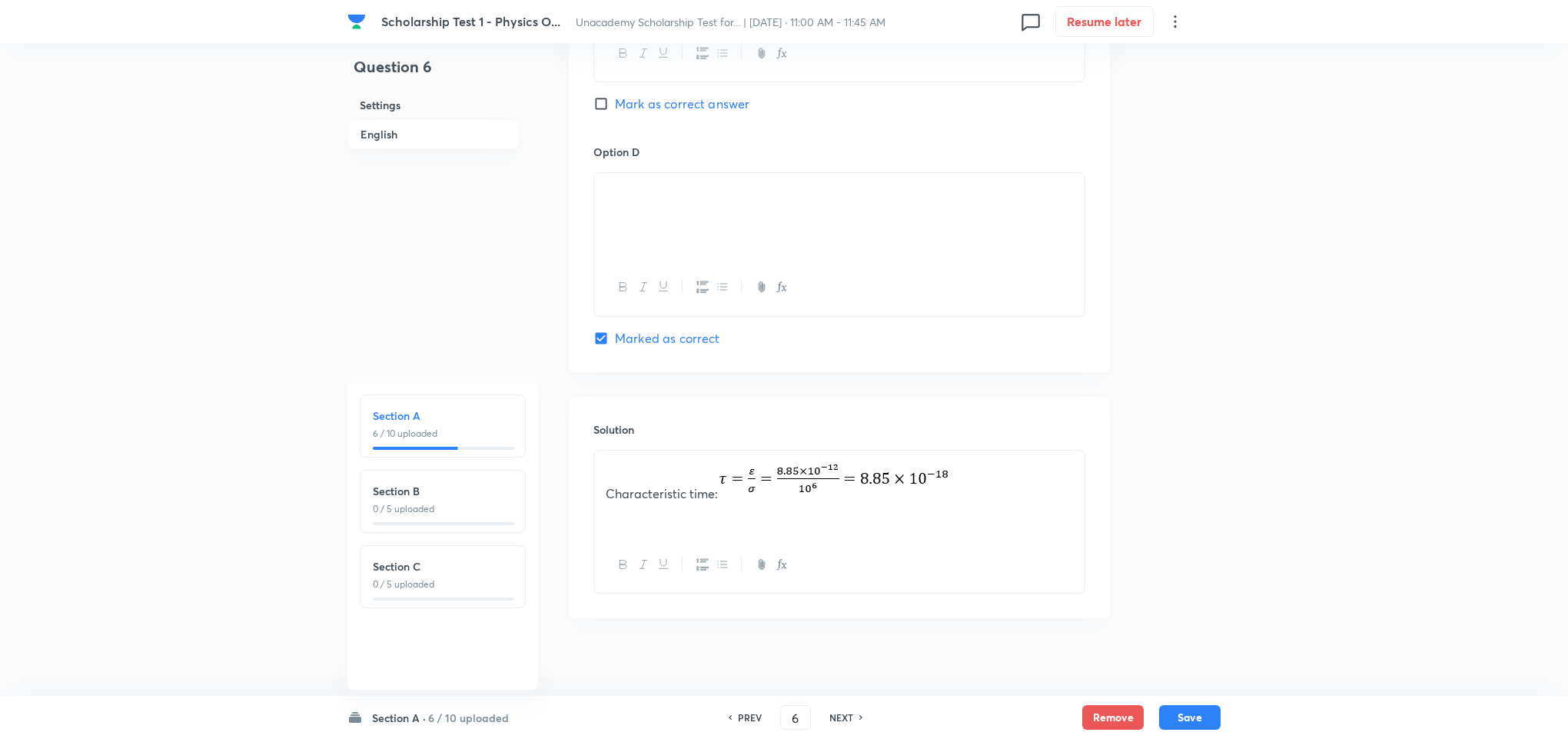
scroll to position [1395, 0]
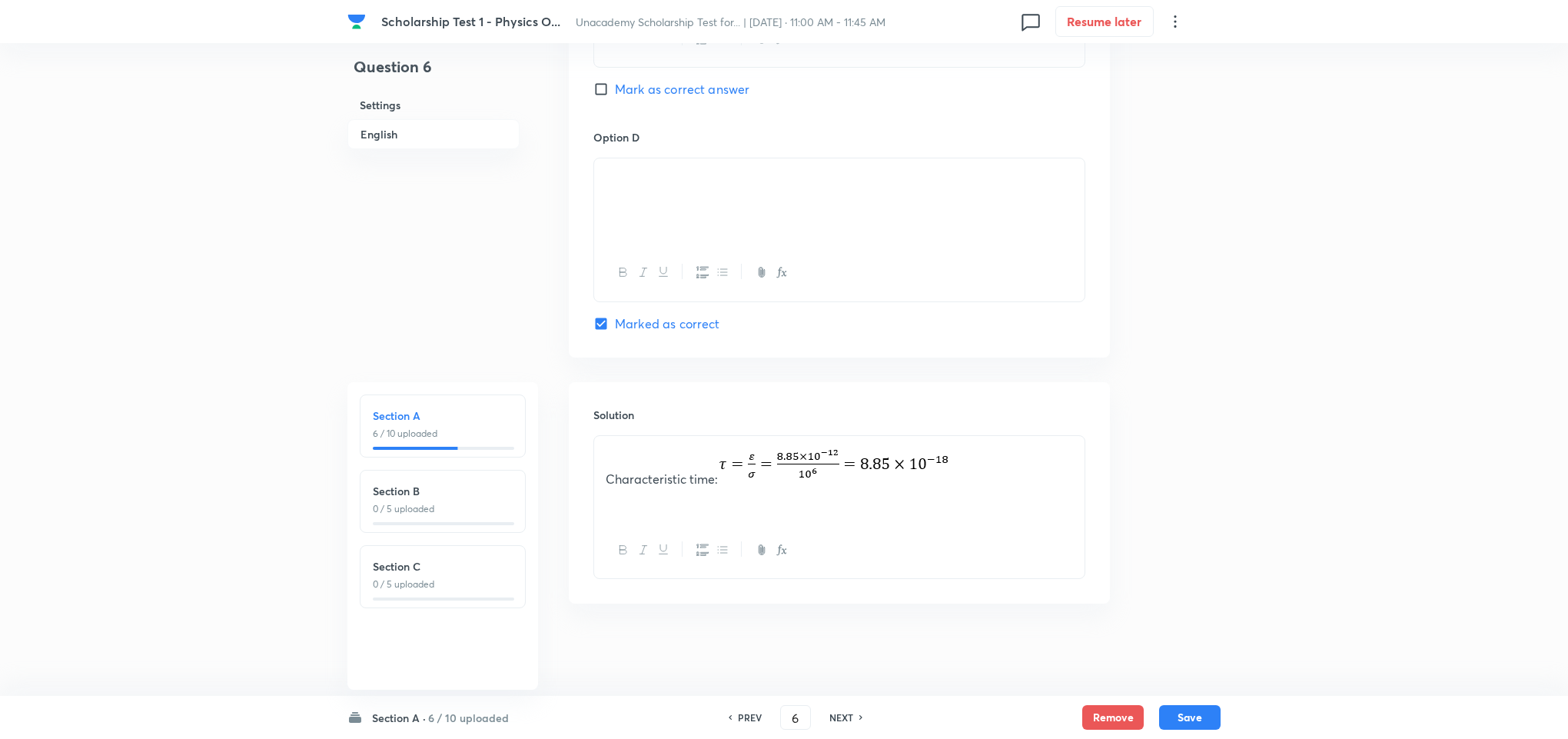
click at [842, 716] on h6 "NEXT" at bounding box center [841, 716] width 24 height 14
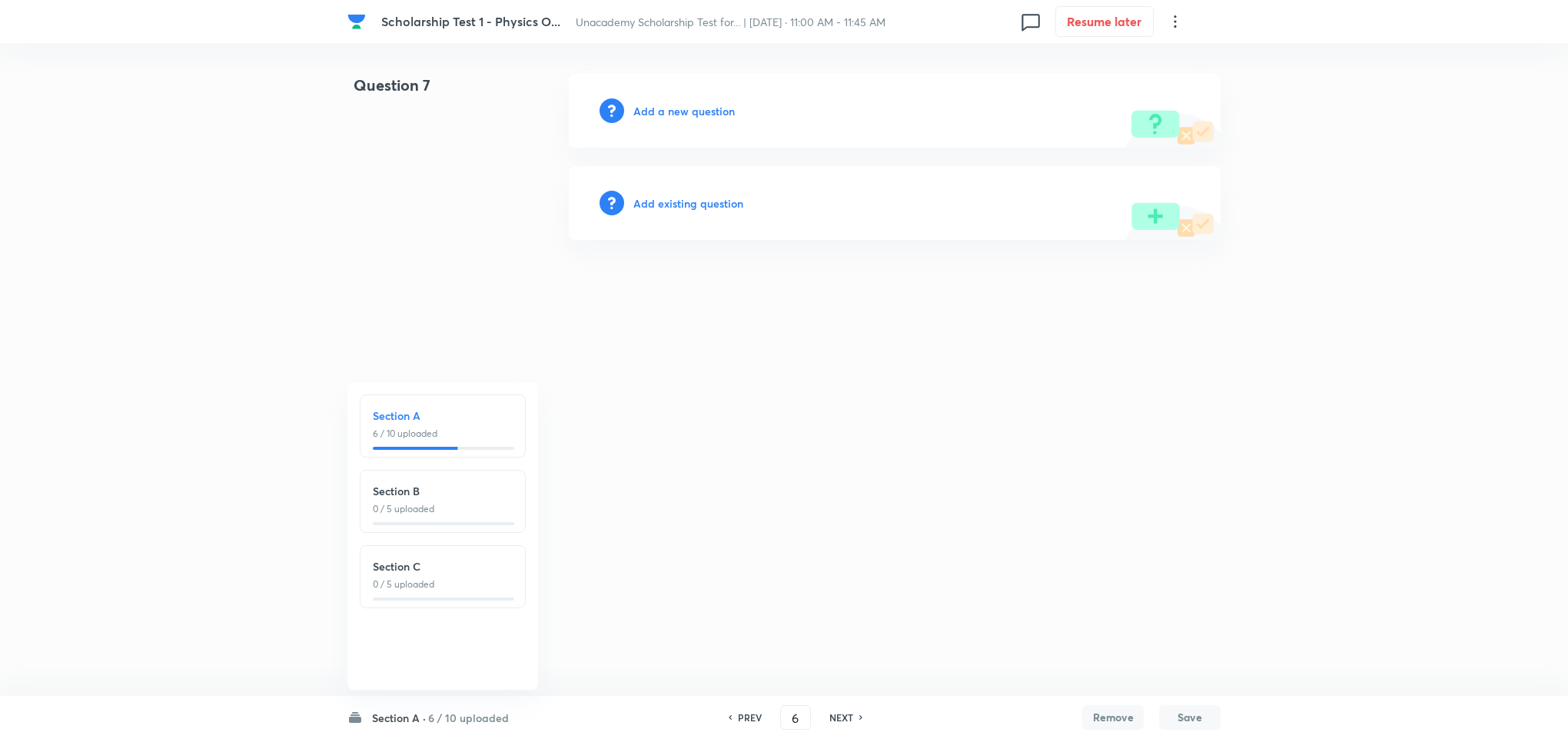
type input "7"
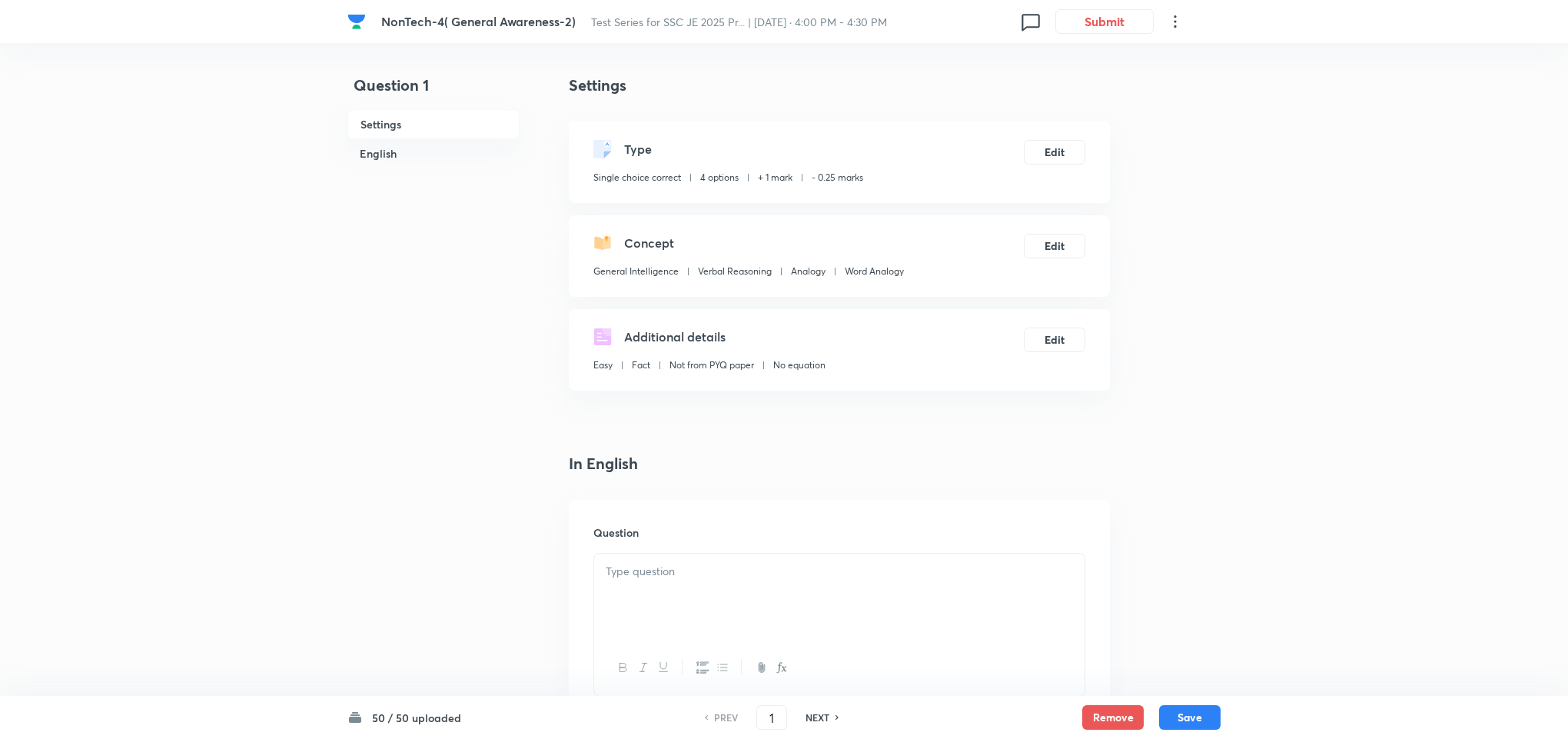
checkbox input "true"
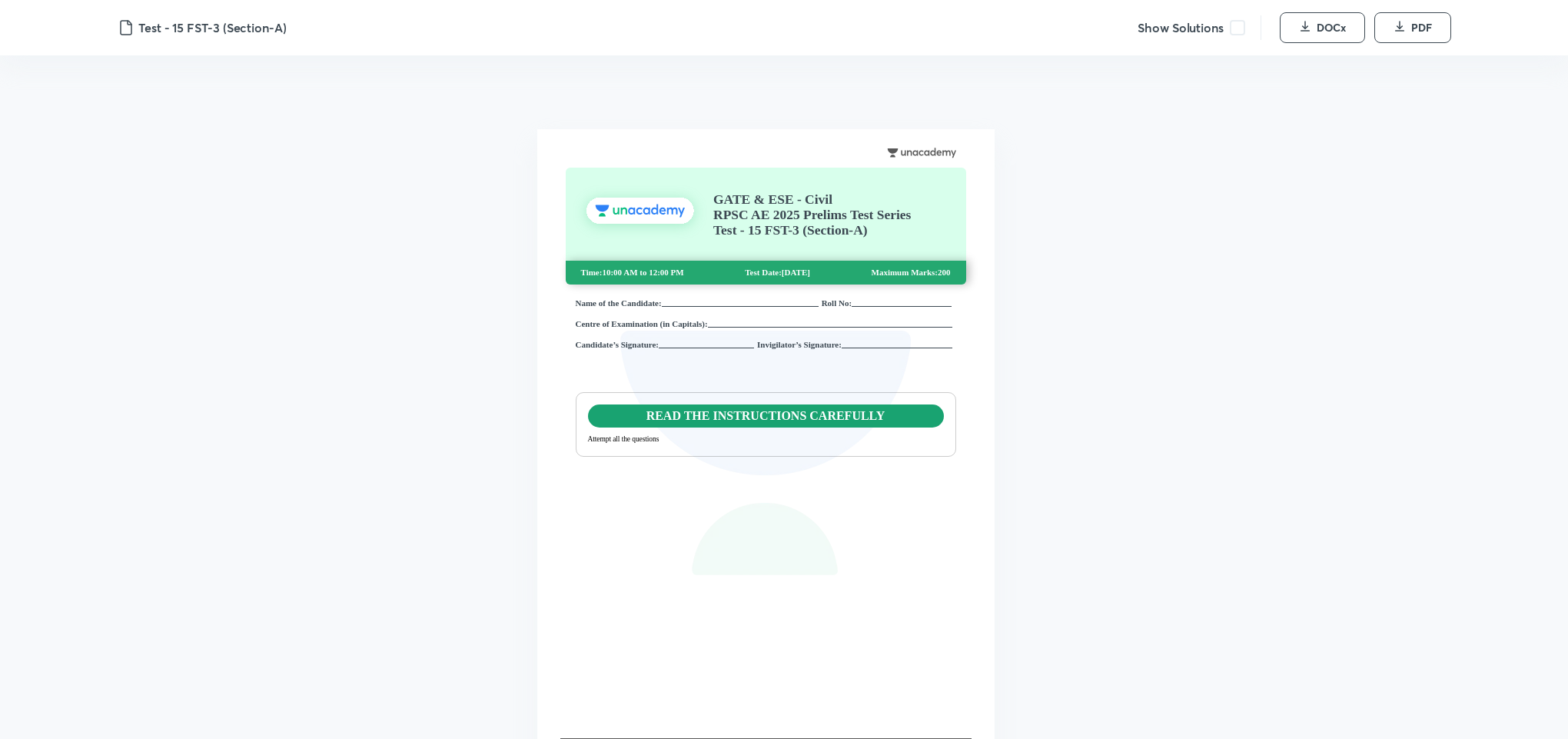
click at [1234, 28] on span at bounding box center [1237, 28] width 15 height 15
click at [1324, 26] on span "DOCx" at bounding box center [1331, 28] width 29 height 15
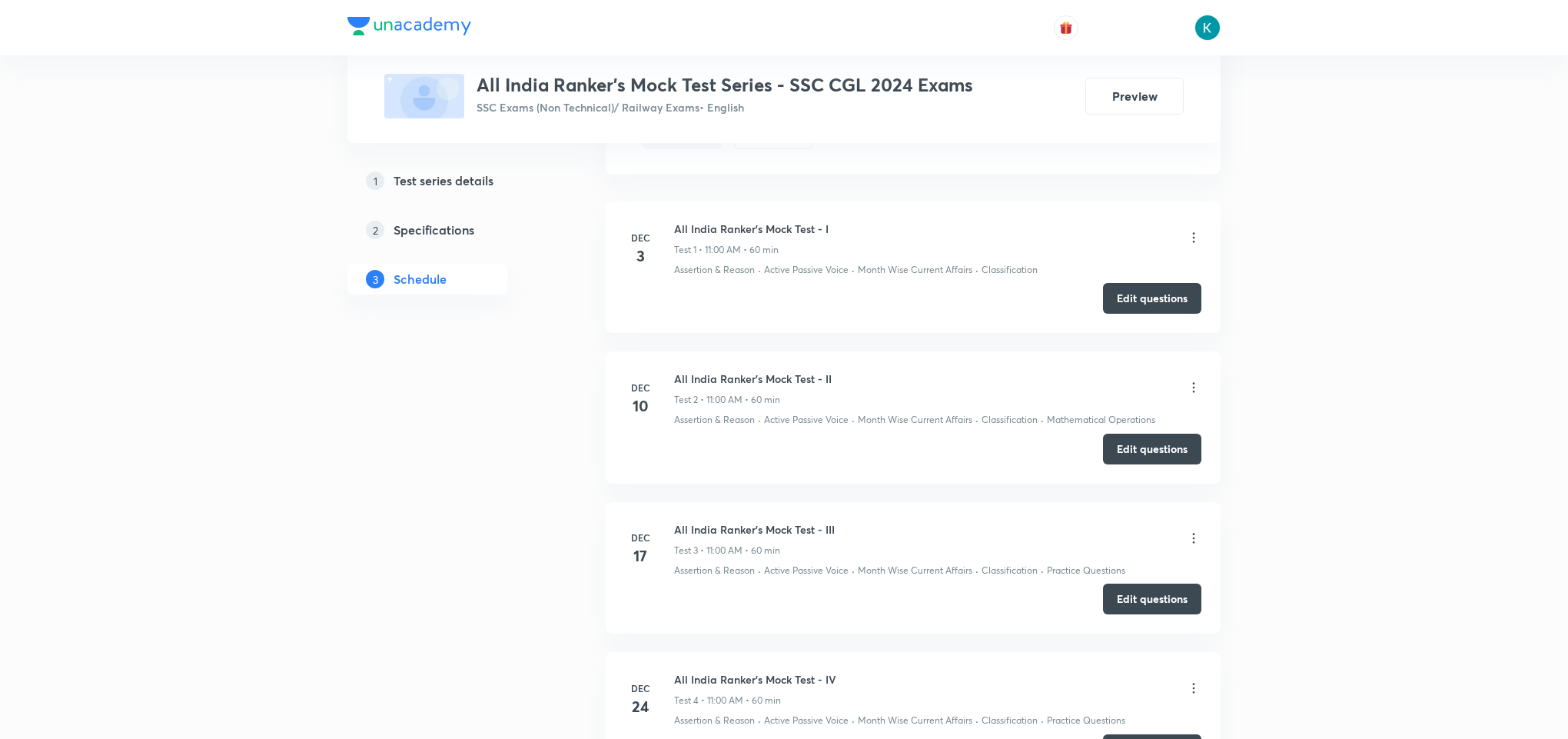
click at [912, 196] on div "Schedule • 5 tests Session 6 Live class Test Session title 0/99 ​ Schedule for …" at bounding box center [912, 302] width 615 height 1497
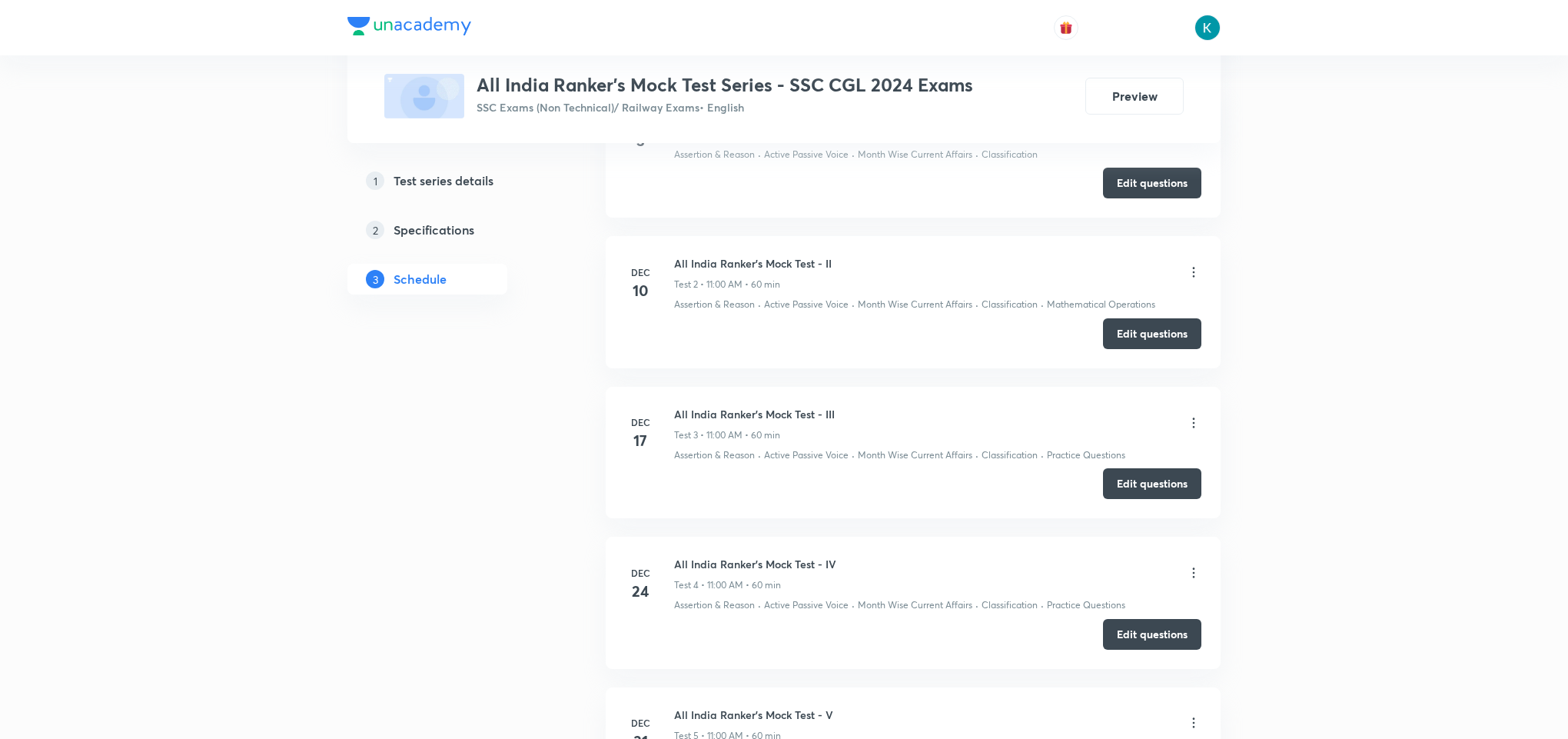
click at [1190, 426] on icon at bounding box center [1194, 423] width 15 height 15
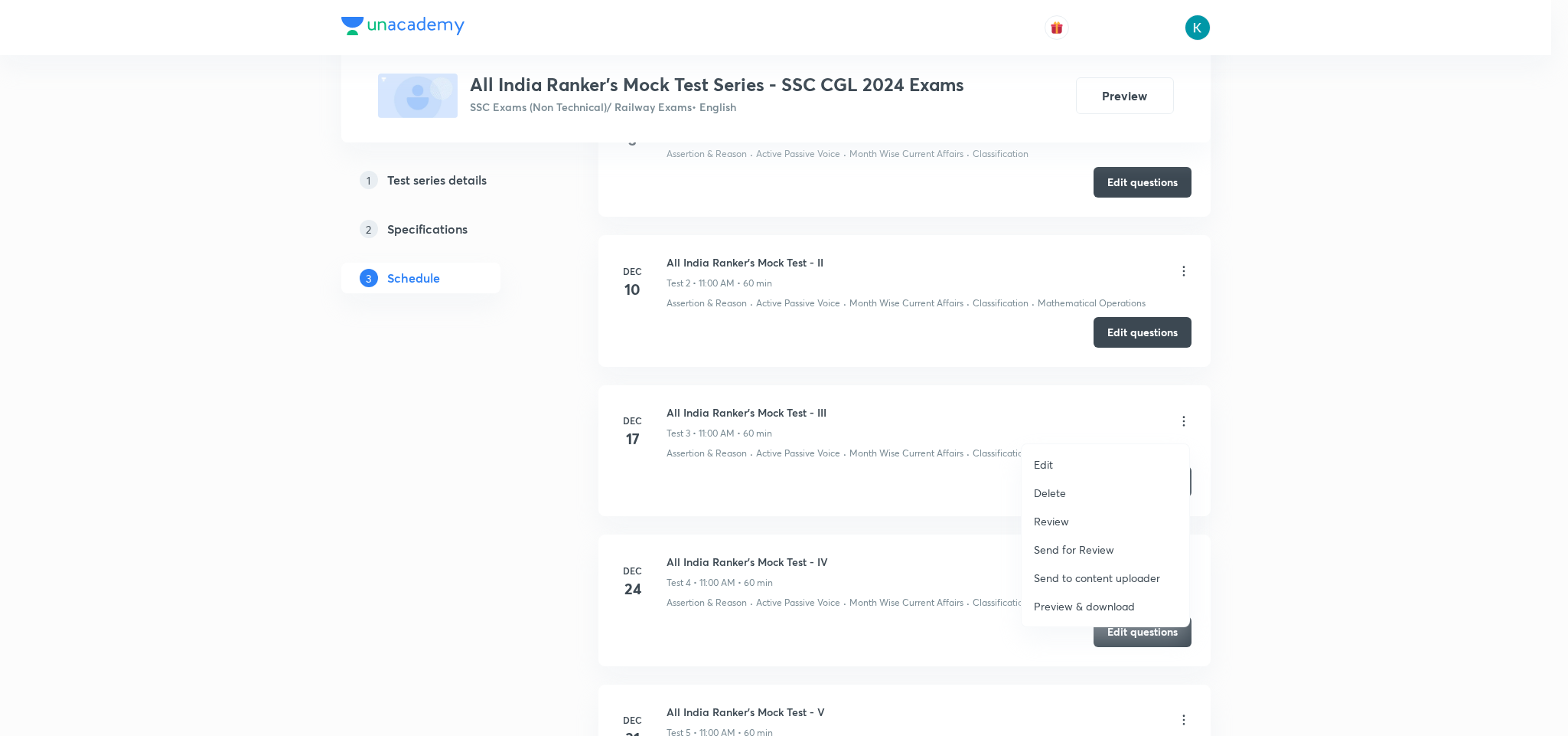
click at [1066, 600] on p "Preview & download" at bounding box center [1085, 606] width 101 height 16
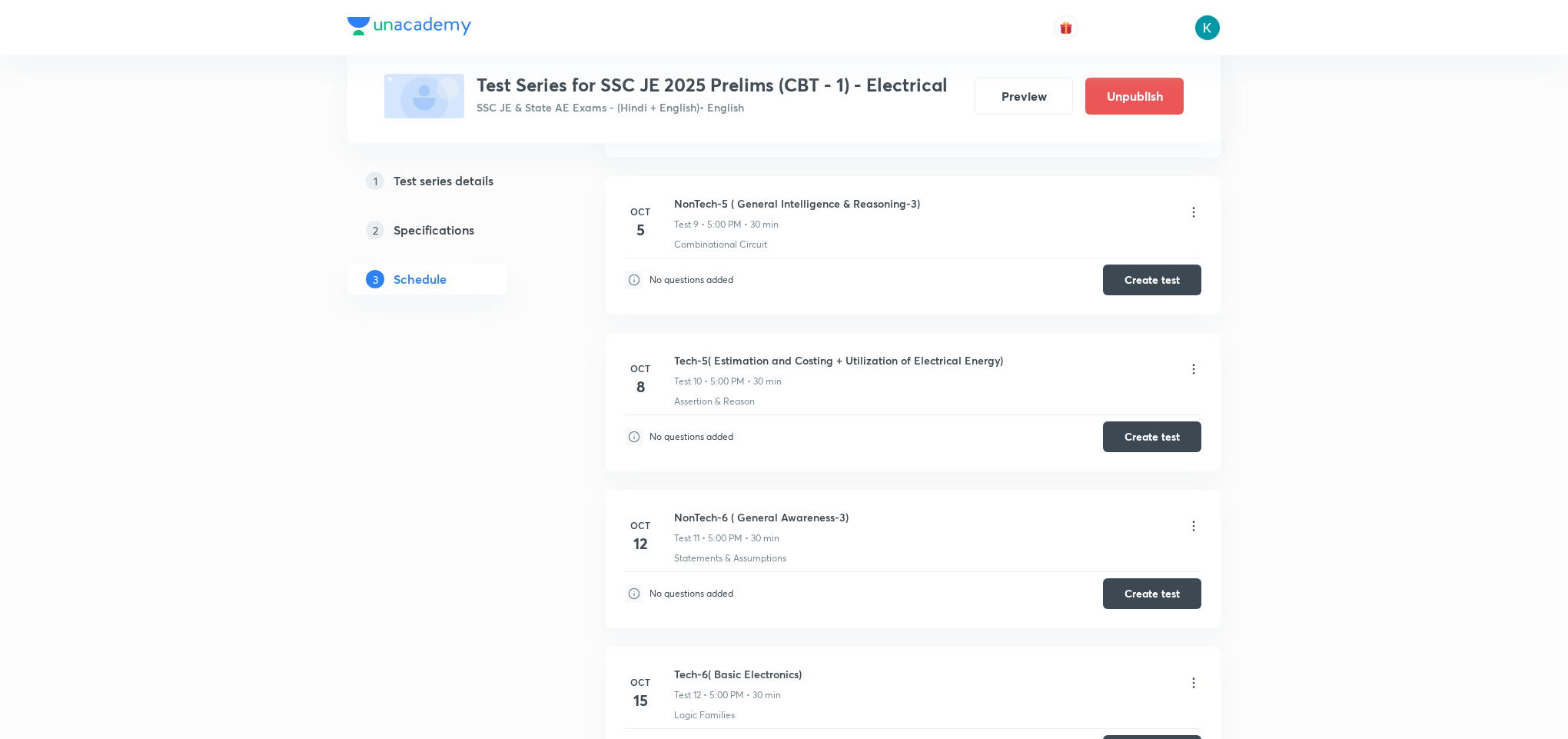
scroll to position [1729, 0]
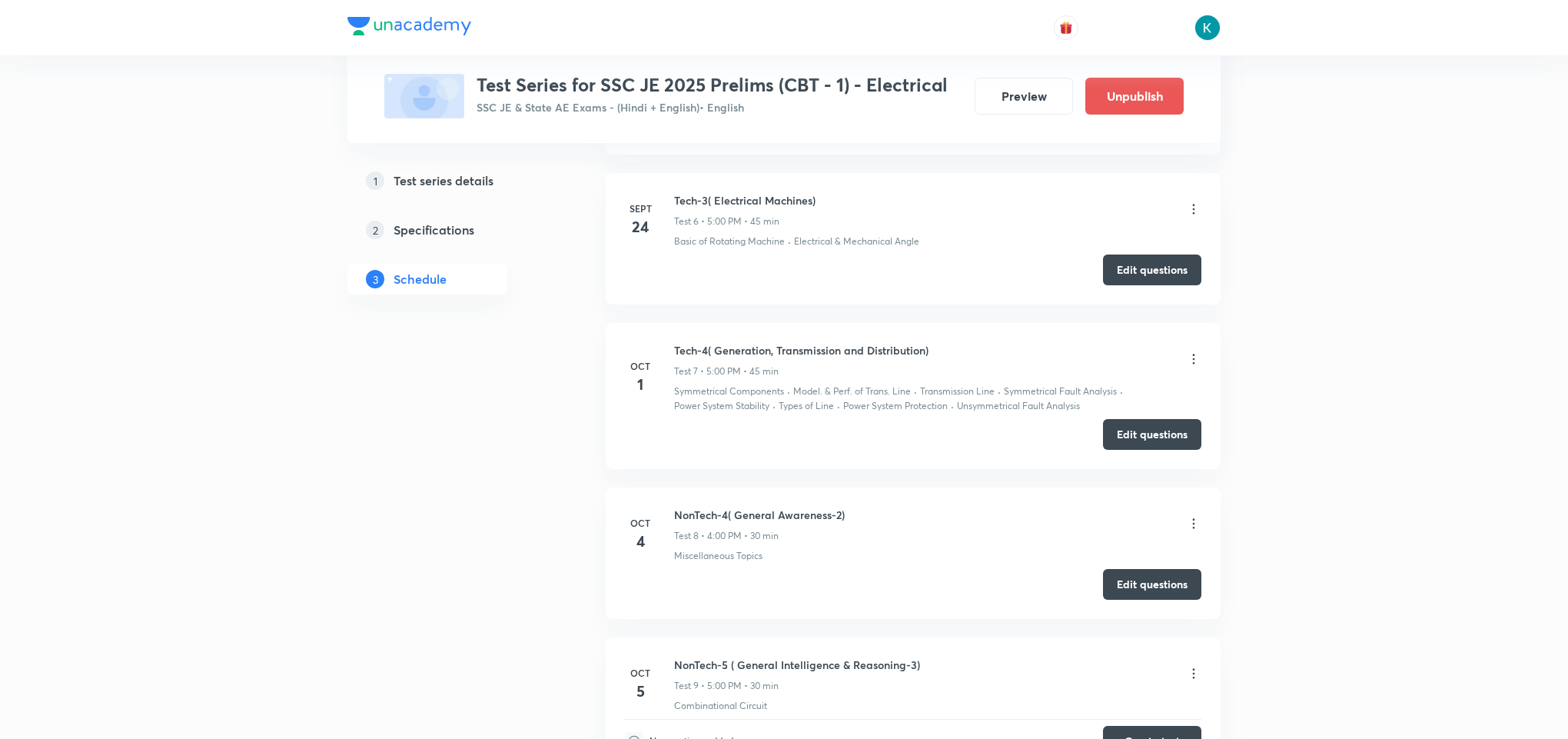
scroll to position [1729, 0]
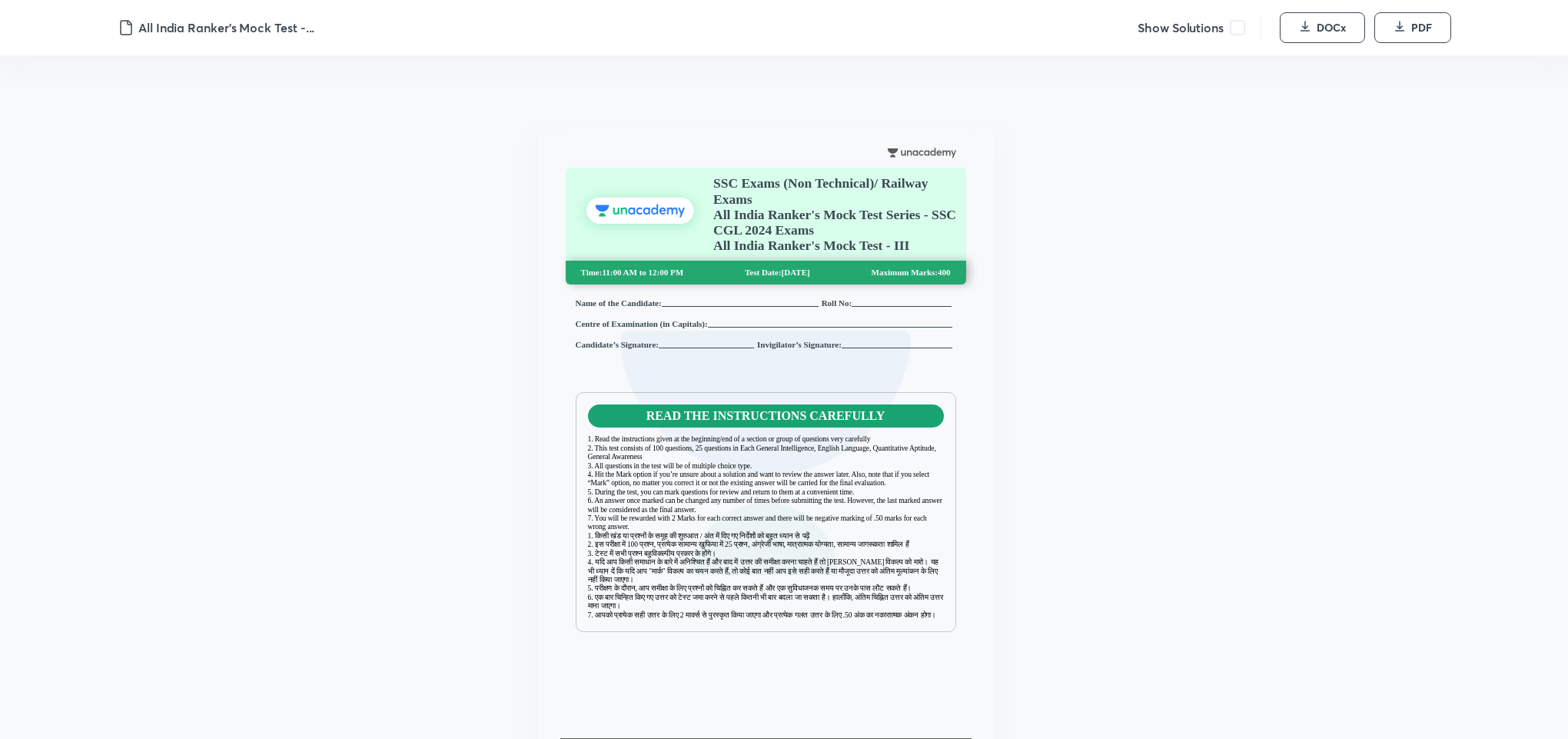
click at [1042, 30] on span at bounding box center [1237, 28] width 15 height 15
click at [1042, 28] on icon "button" at bounding box center [1304, 26] width 13 height 13
